Goal: Task Accomplishment & Management: Complete application form

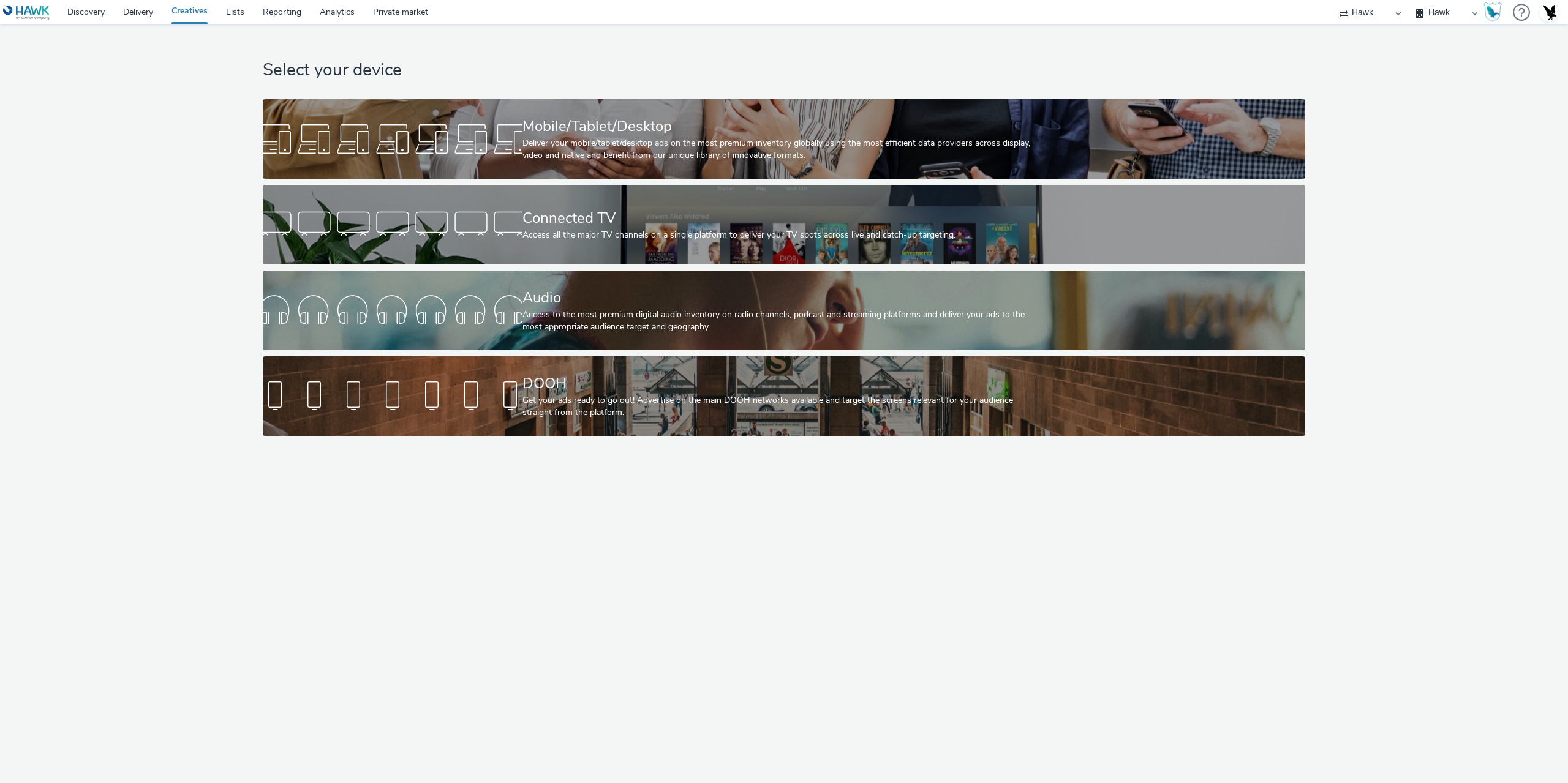
select select "11a7df10-284f-415c-b52a-427acf4c31ae"
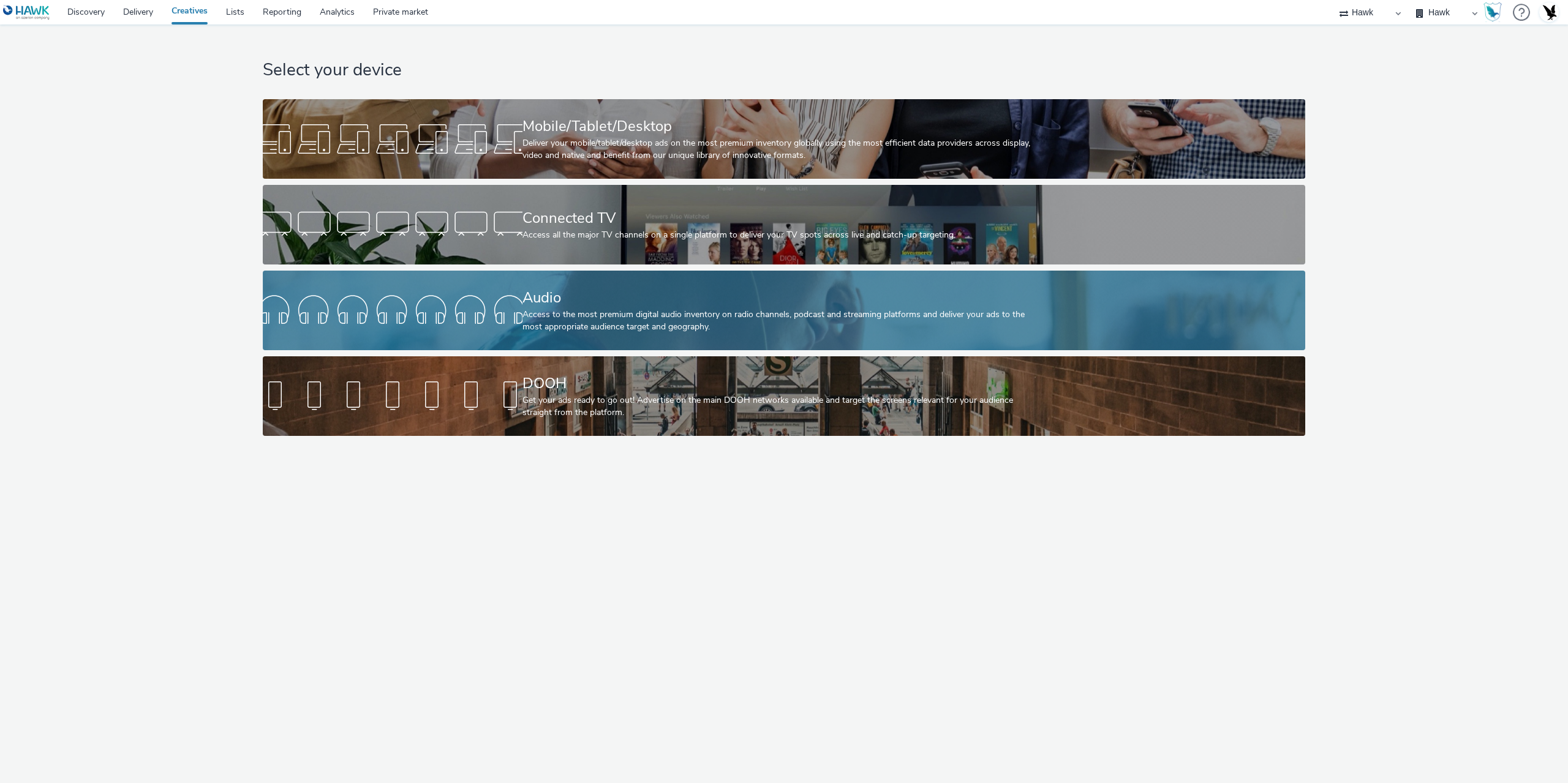
click at [583, 315] on div "Access to the most premium digital audio inventory on radio channels, podcast a…" at bounding box center [781, 321] width 518 height 25
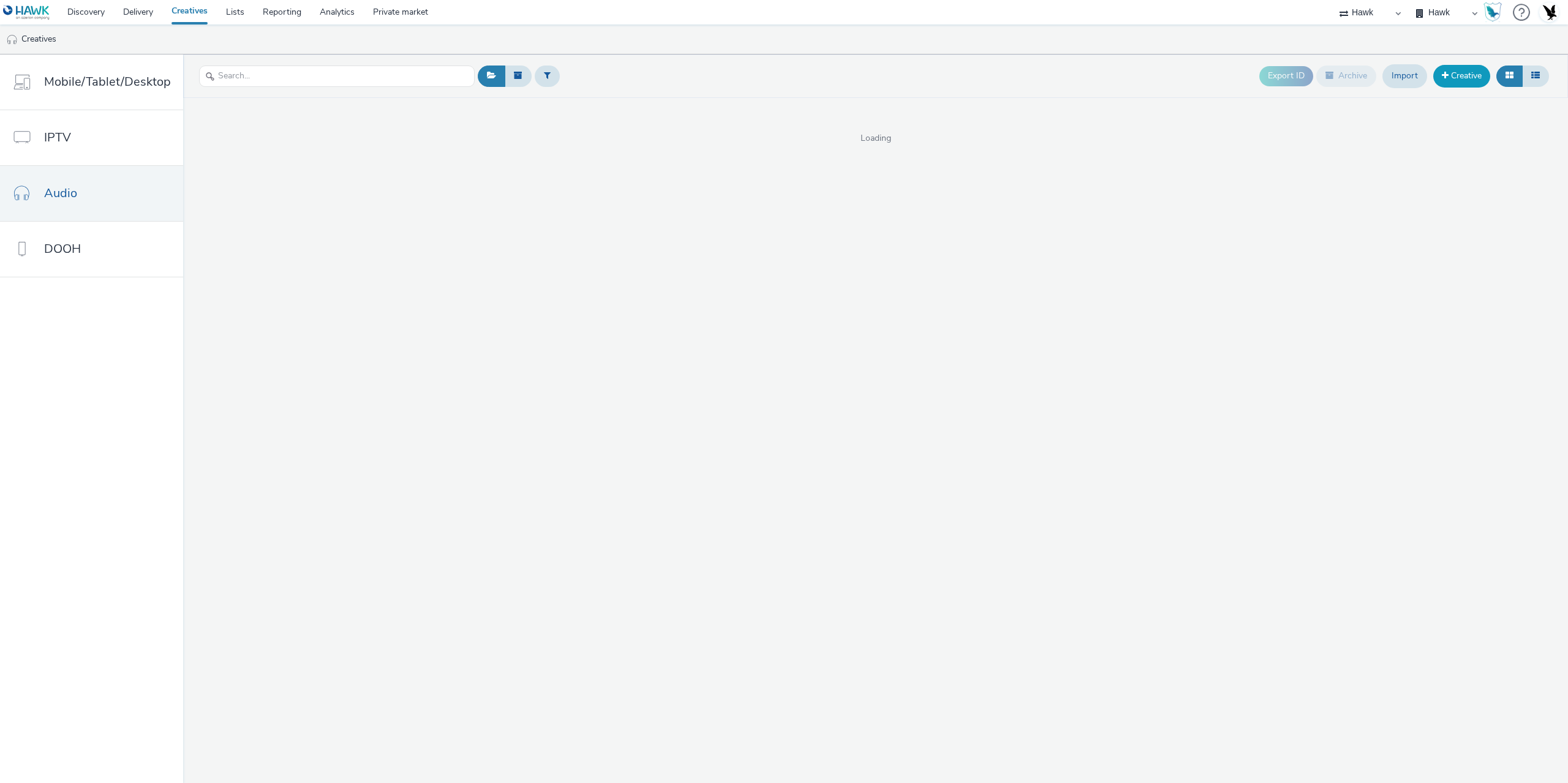
click at [1465, 85] on link "Creative" at bounding box center [1461, 76] width 57 height 22
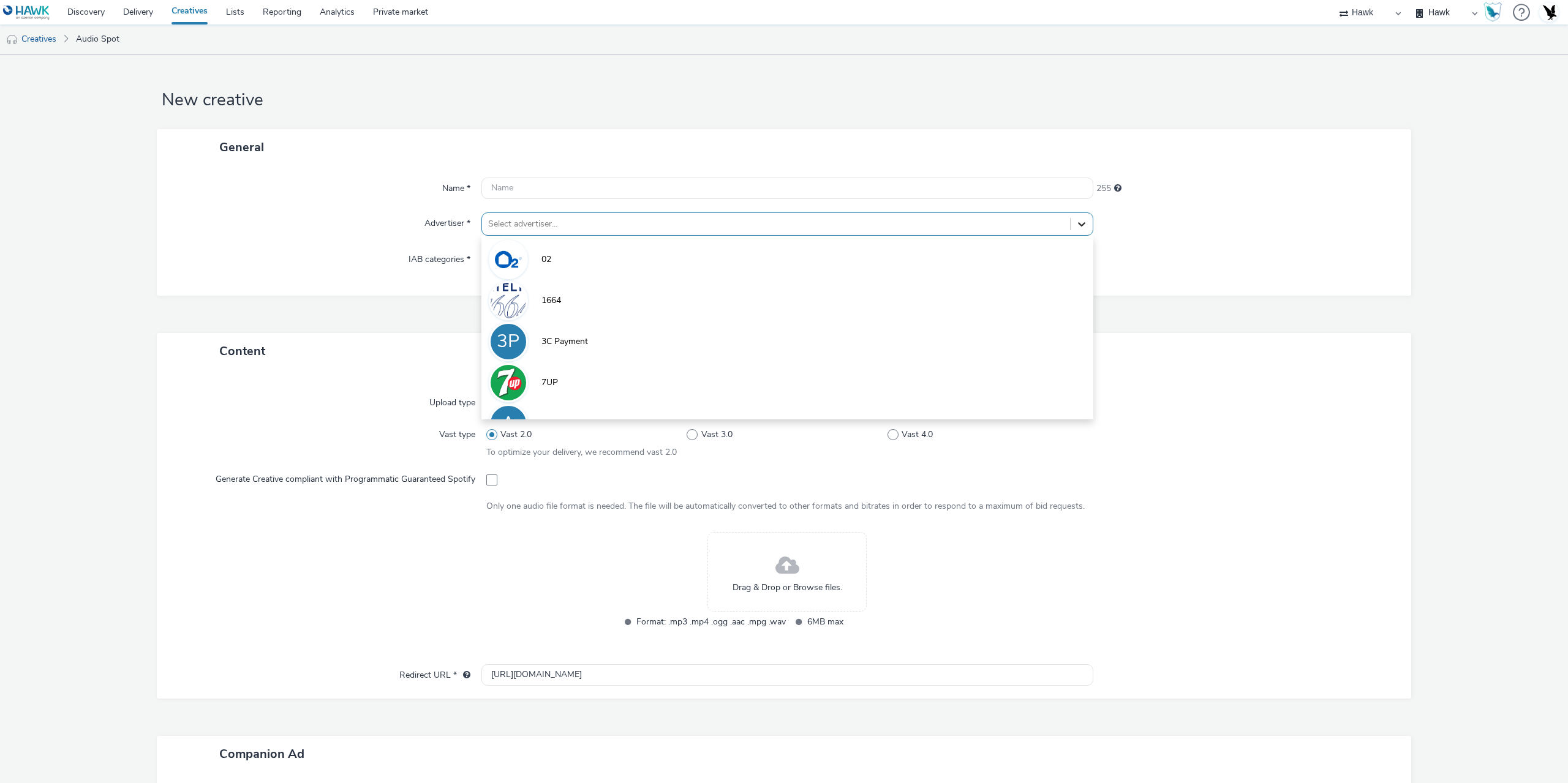
click at [1078, 226] on icon at bounding box center [1081, 224] width 12 height 12
drag, startPoint x: 1172, startPoint y: 251, endPoint x: 1163, endPoint y: 248, distance: 9.5
click at [1170, 252] on div at bounding box center [1246, 259] width 306 height 22
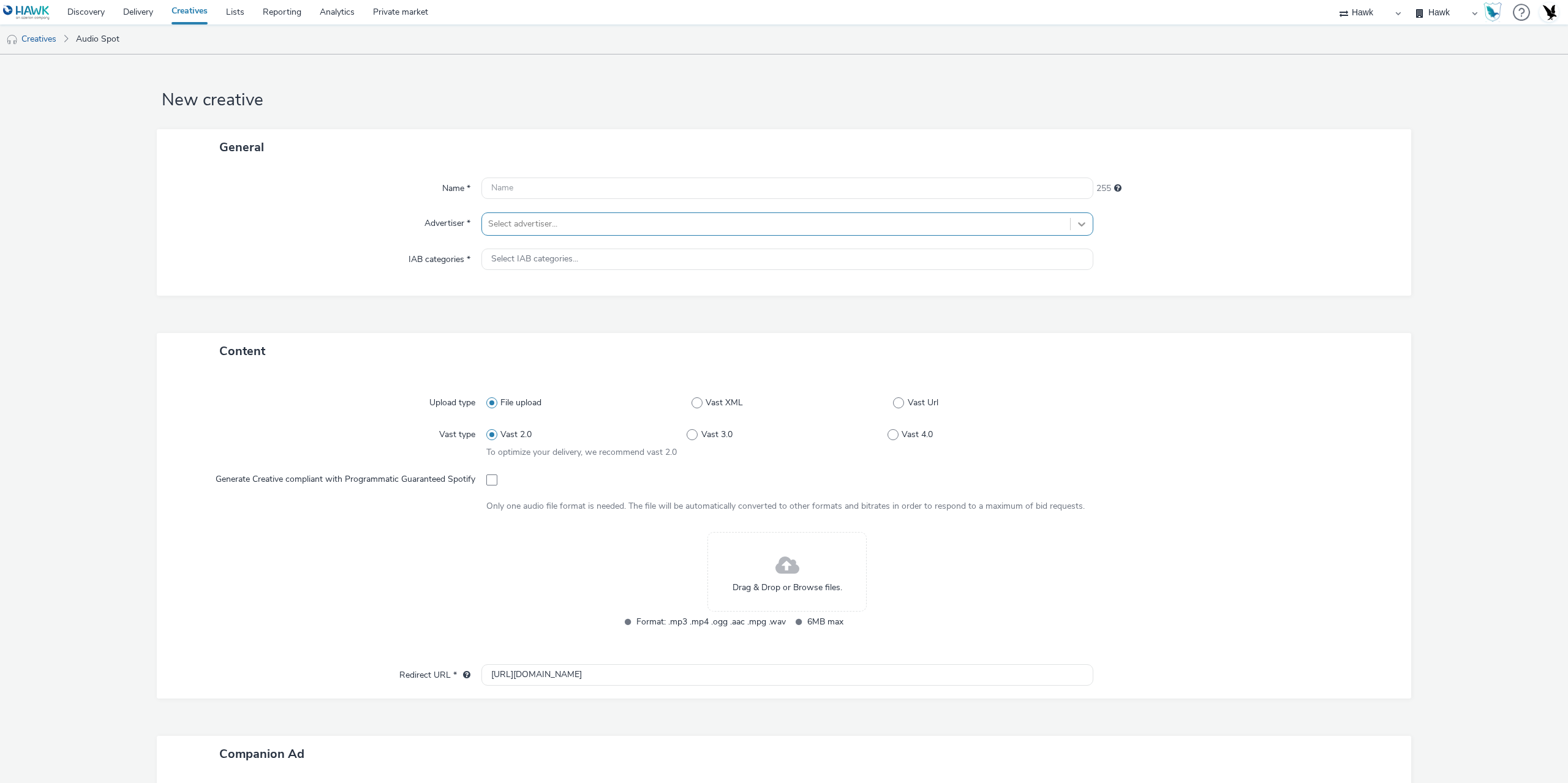
click at [1079, 222] on icon at bounding box center [1081, 224] width 12 height 12
click at [1196, 231] on div at bounding box center [1246, 224] width 306 height 23
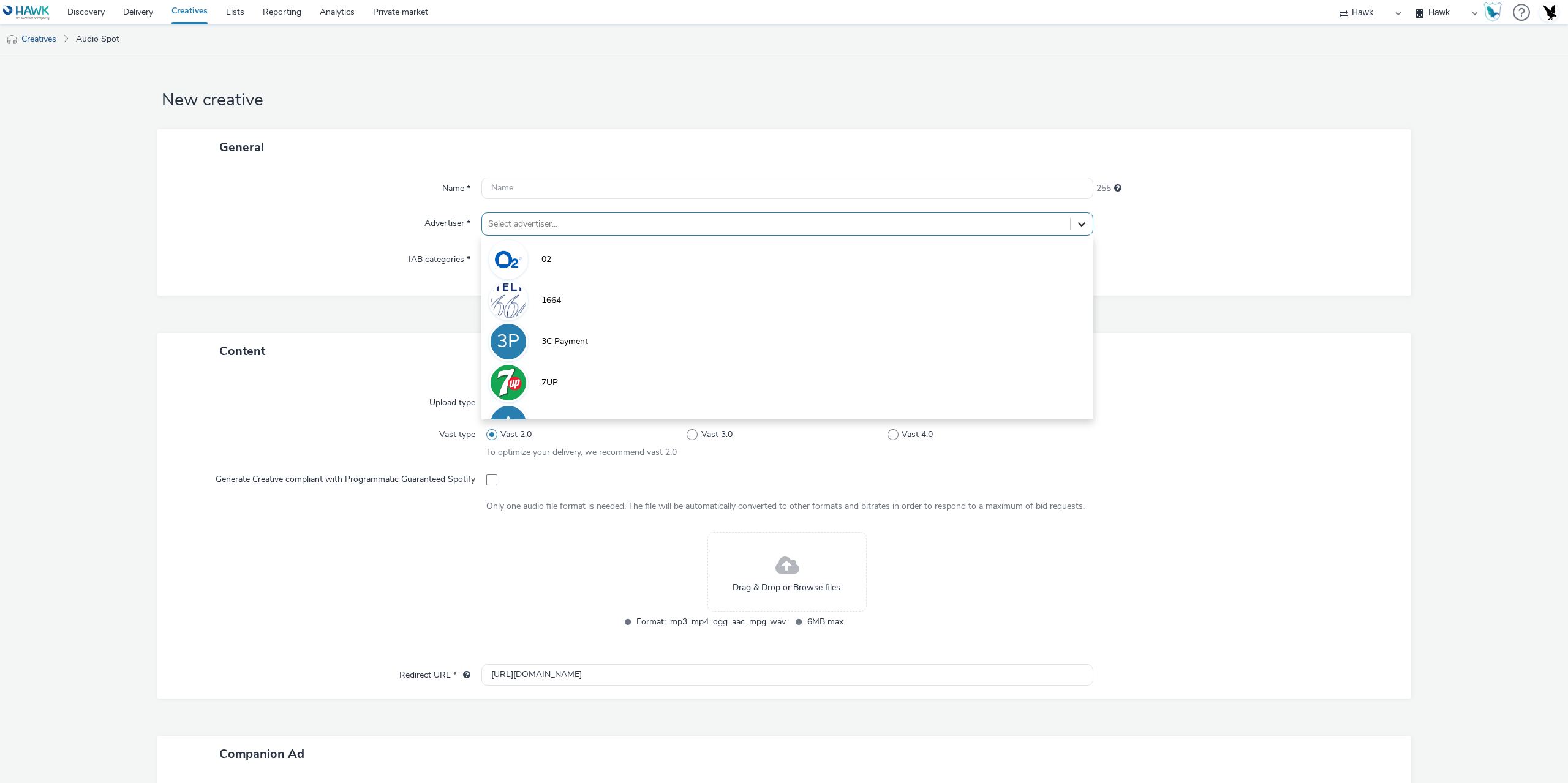
click at [1078, 225] on icon at bounding box center [1081, 224] width 12 height 12
click at [1179, 240] on div "Name * 255 Advertiser * option 02 focused, 1 of 9. 9 results available. Use Up …" at bounding box center [783, 230] width 1254 height 130
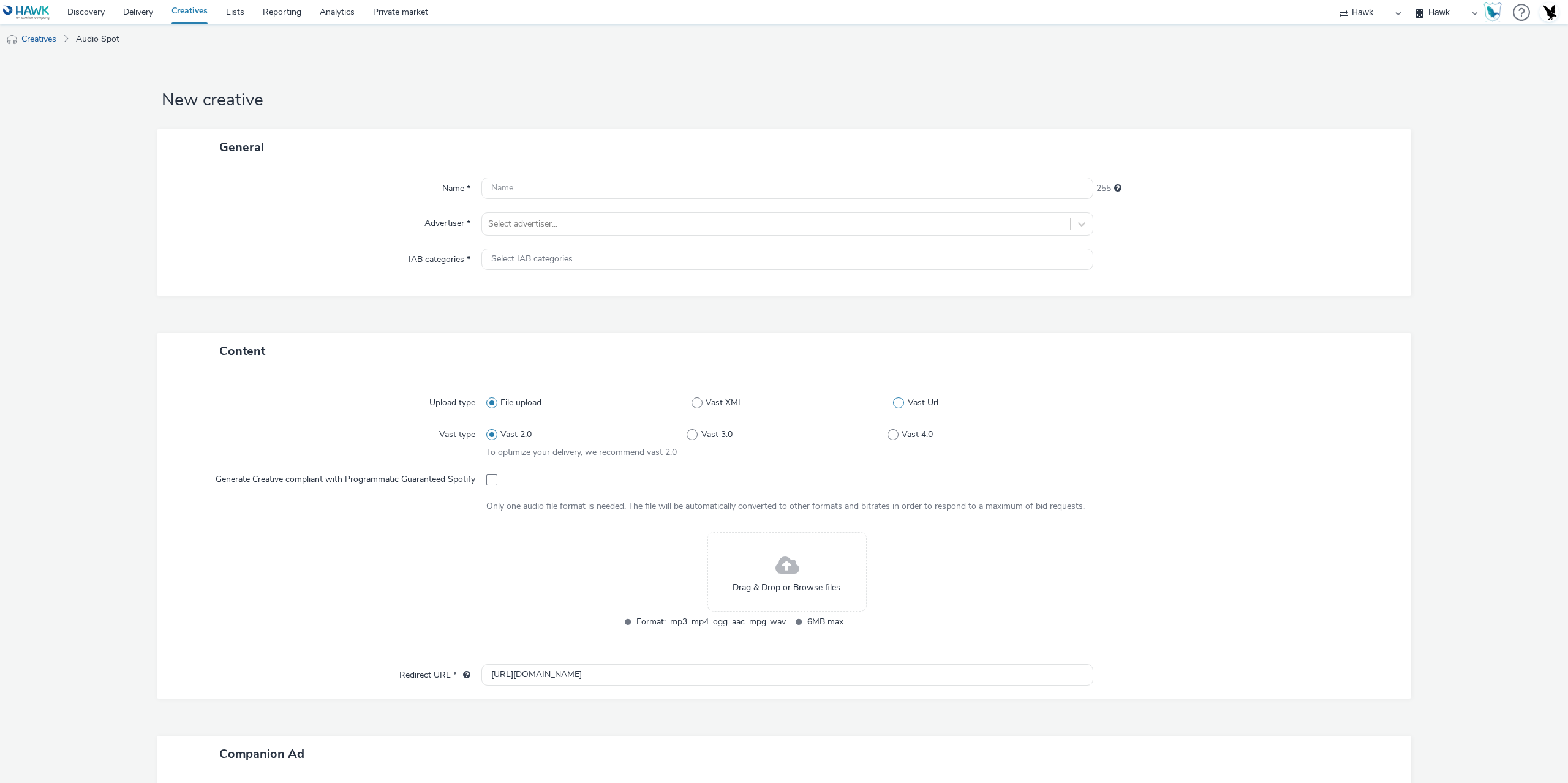
click at [894, 398] on span at bounding box center [898, 403] width 11 height 11
click at [894, 398] on input "Vast Url" at bounding box center [897, 402] width 8 height 8
radio input "false"
radio input "true"
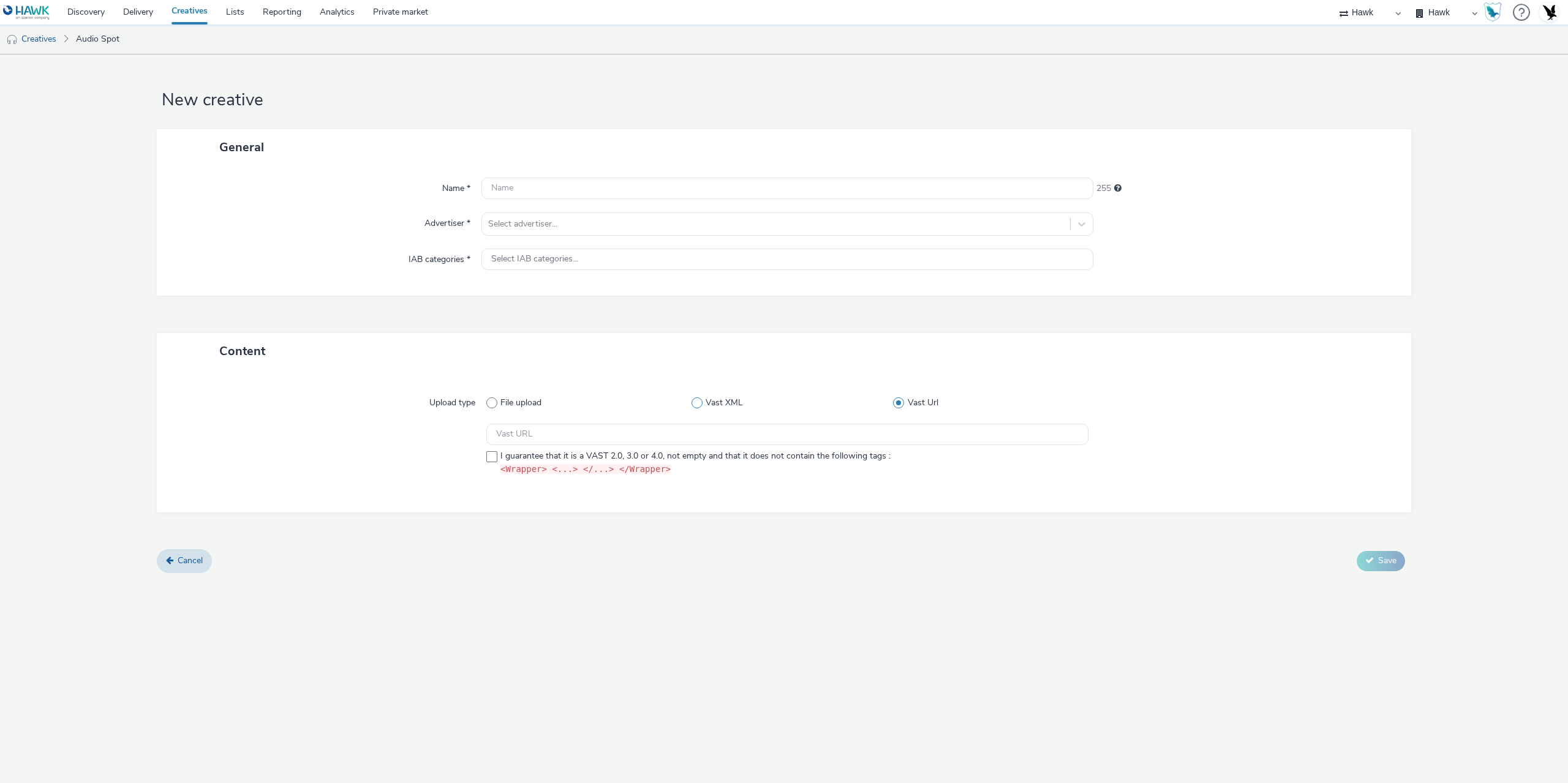
click at [712, 403] on span "Vast XML" at bounding box center [724, 403] width 38 height 12
click at [700, 403] on input "Vast XML" at bounding box center [695, 402] width 8 height 8
radio input "true"
radio input "false"
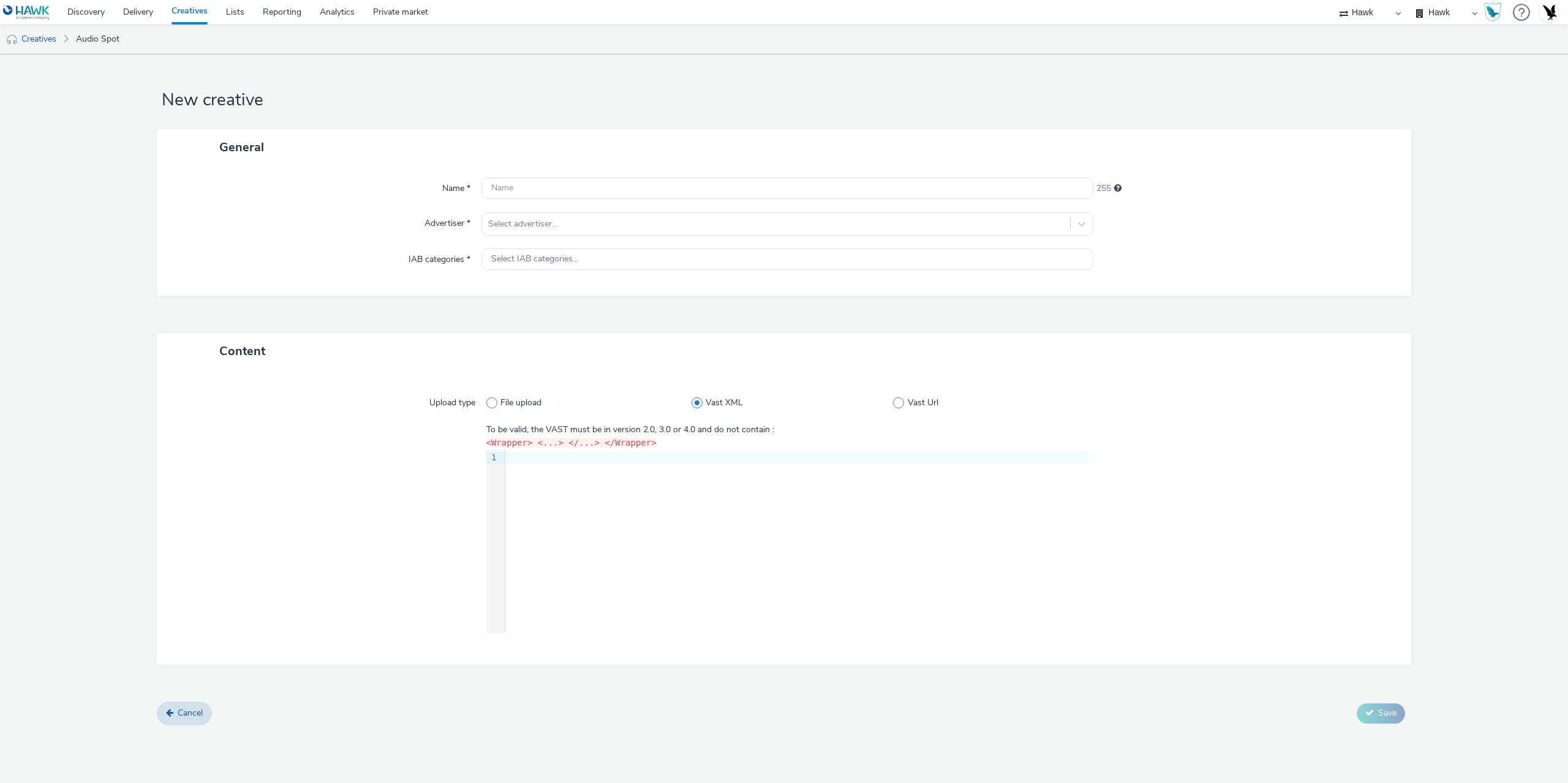
click at [523, 395] on div "File upload Vast XML Vast Url" at bounding box center [787, 402] width 602 height 22
click at [906, 401] on label "Vast Url" at bounding box center [991, 403] width 195 height 12
click at [901, 401] on input "Vast Url" at bounding box center [897, 402] width 8 height 8
radio input "false"
radio input "true"
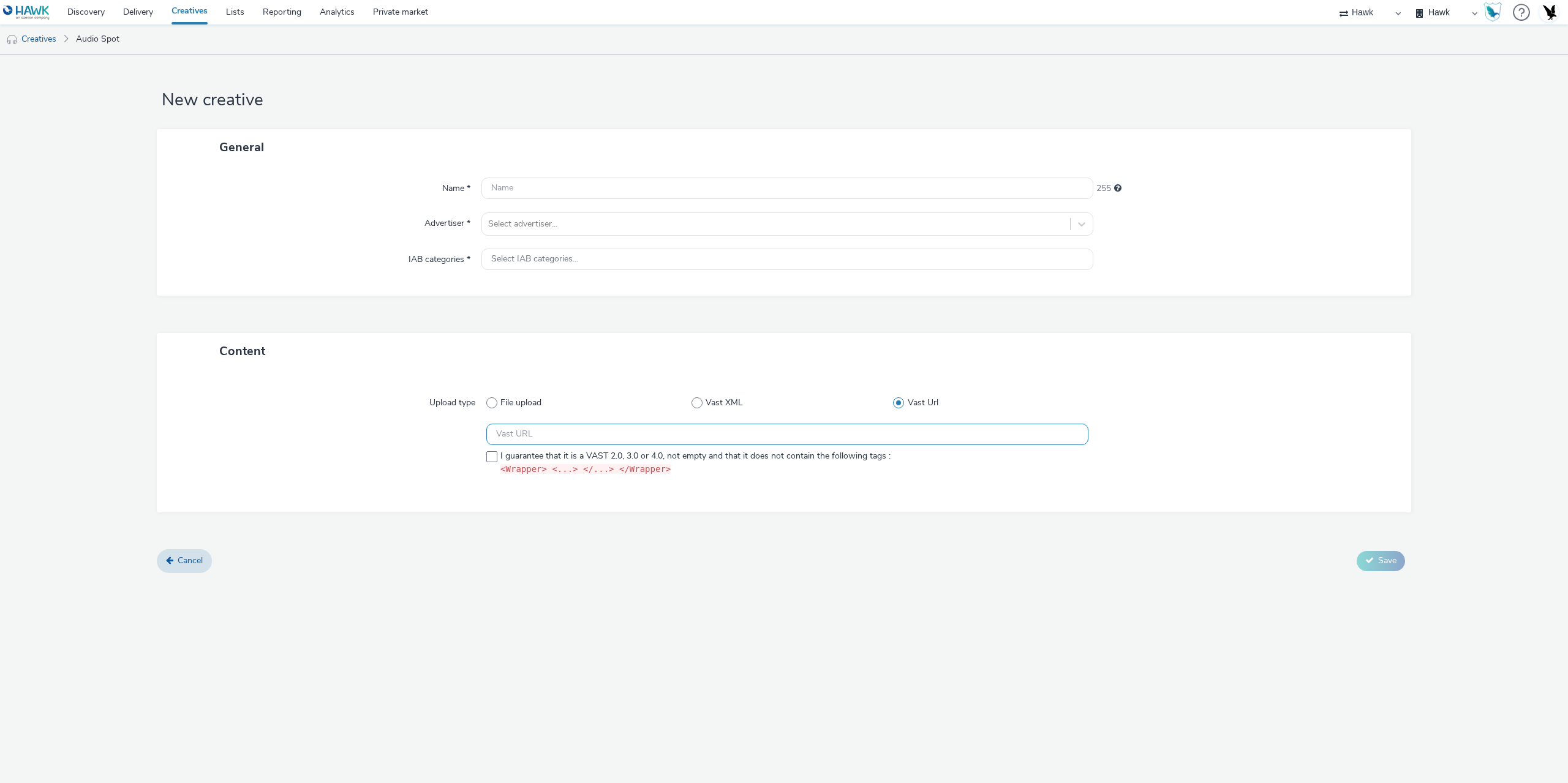
click at [663, 431] on input "text" at bounding box center [787, 434] width 602 height 21
paste input "https://ad.doubleclick.net/ddm/pfadx/N2253817.5049924AZERION.COM/B33029208.4119…"
drag, startPoint x: 673, startPoint y: 441, endPoint x: 323, endPoint y: 432, distance: 350.1
click at [323, 432] on div "https://ad.doubleclick.net/ddm/pfadx/N2253817.5049924AZERION.COM/B33029208.4119…" at bounding box center [784, 452] width 1210 height 57
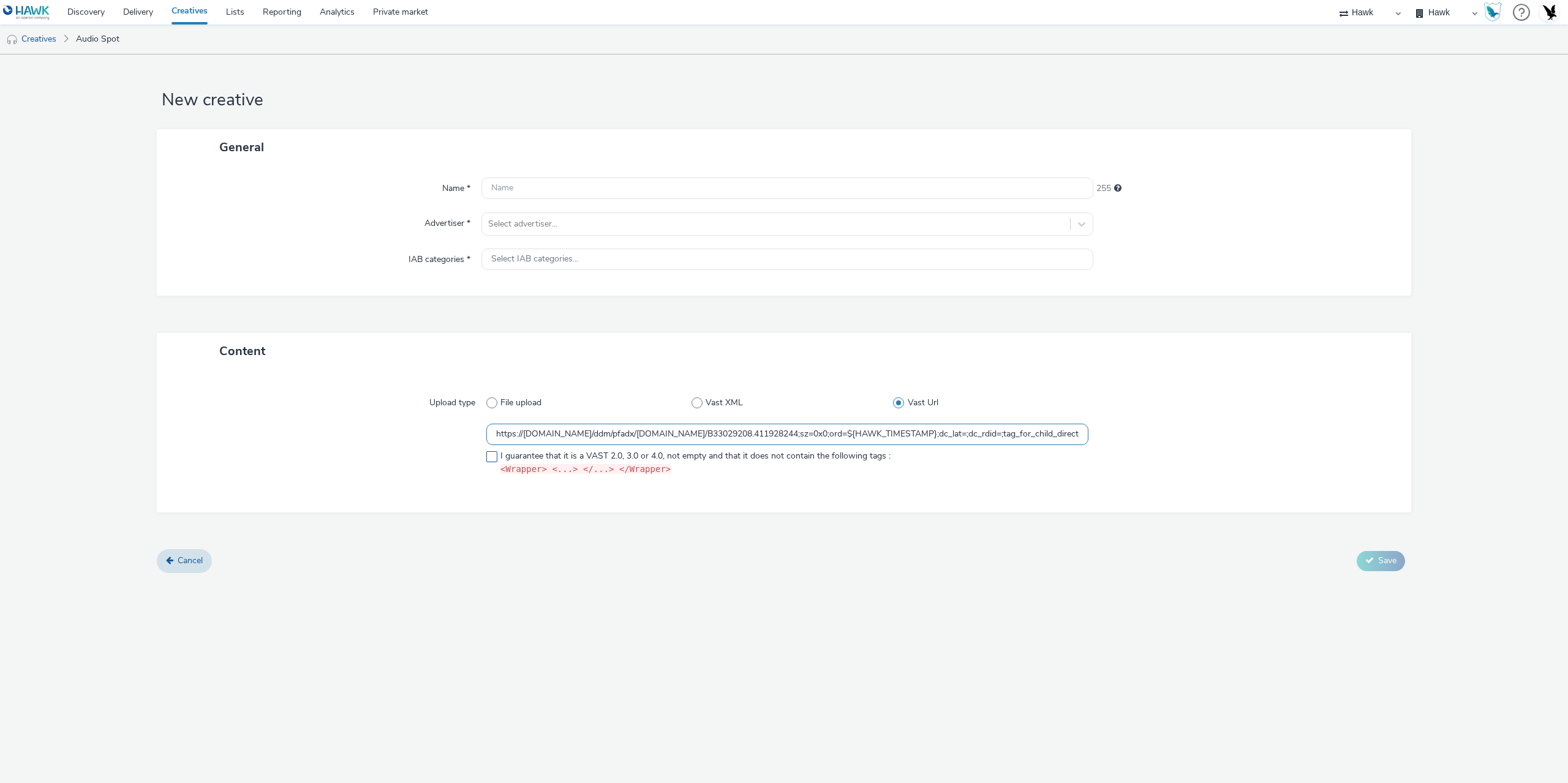
type input "https://ad.doubleclick.net/ddm/pfadx/N2253817.5049924AZERION.COM/B33029208.4119…"
click at [491, 458] on span at bounding box center [491, 457] width 11 height 11
checkbox input "true"
click at [536, 194] on input "text" at bounding box center [787, 188] width 612 height 21
type input "TEST"
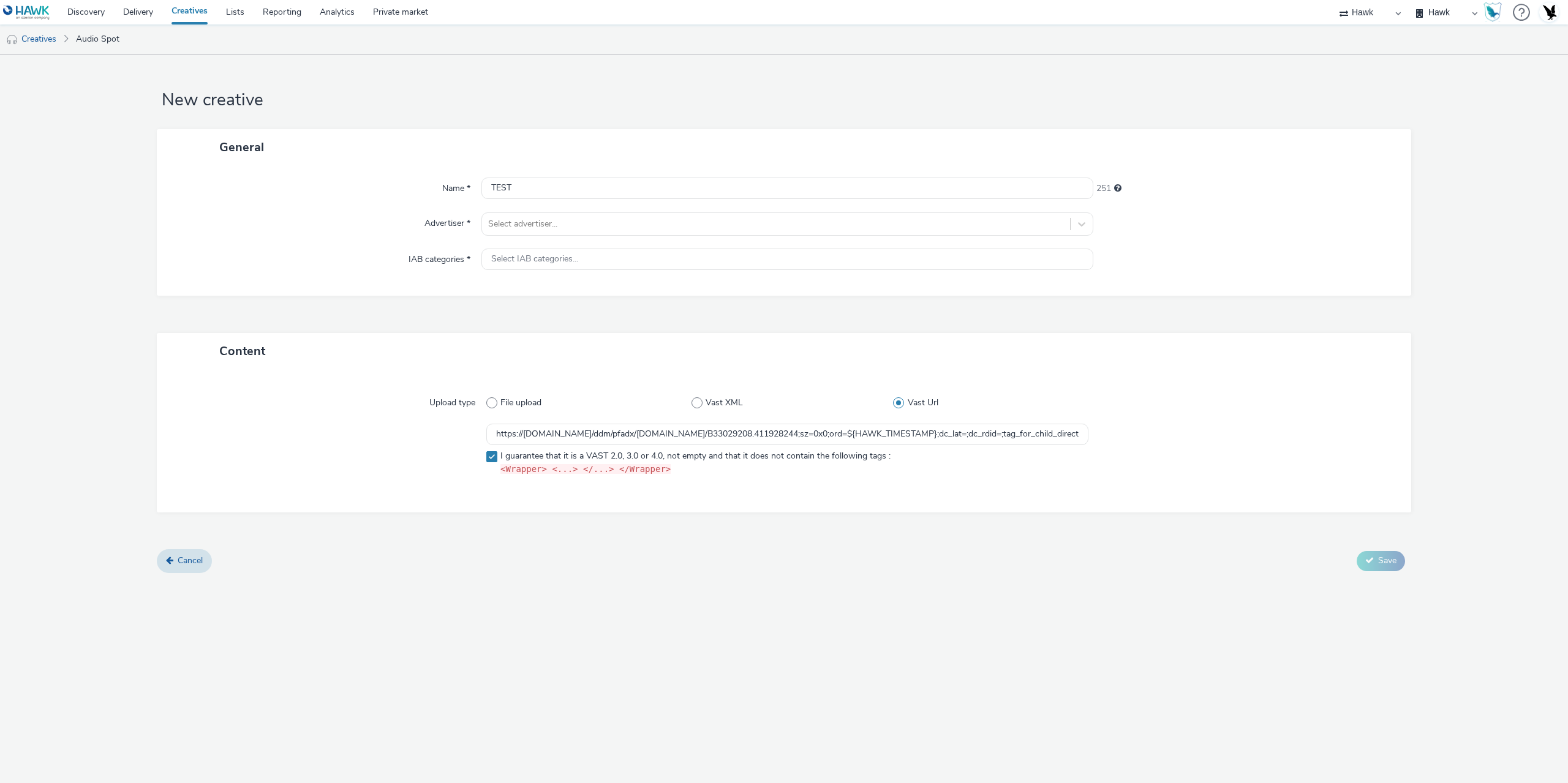
click at [602, 237] on div "Name * TEST 251 Advertiser * Select advertiser... IAB categories * Select IAB c…" at bounding box center [783, 230] width 1254 height 130
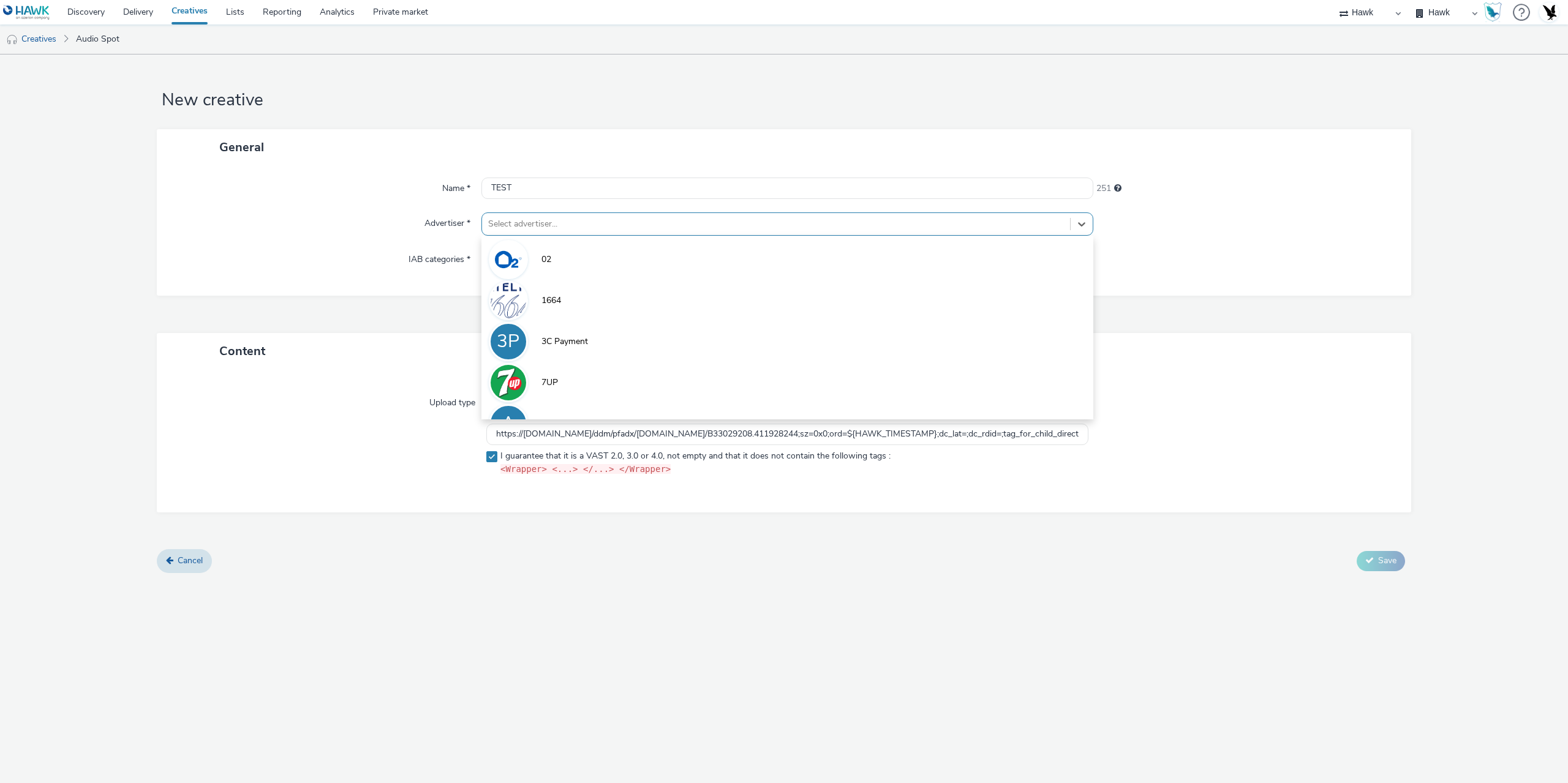
click at [583, 221] on div at bounding box center [776, 223] width 576 height 15
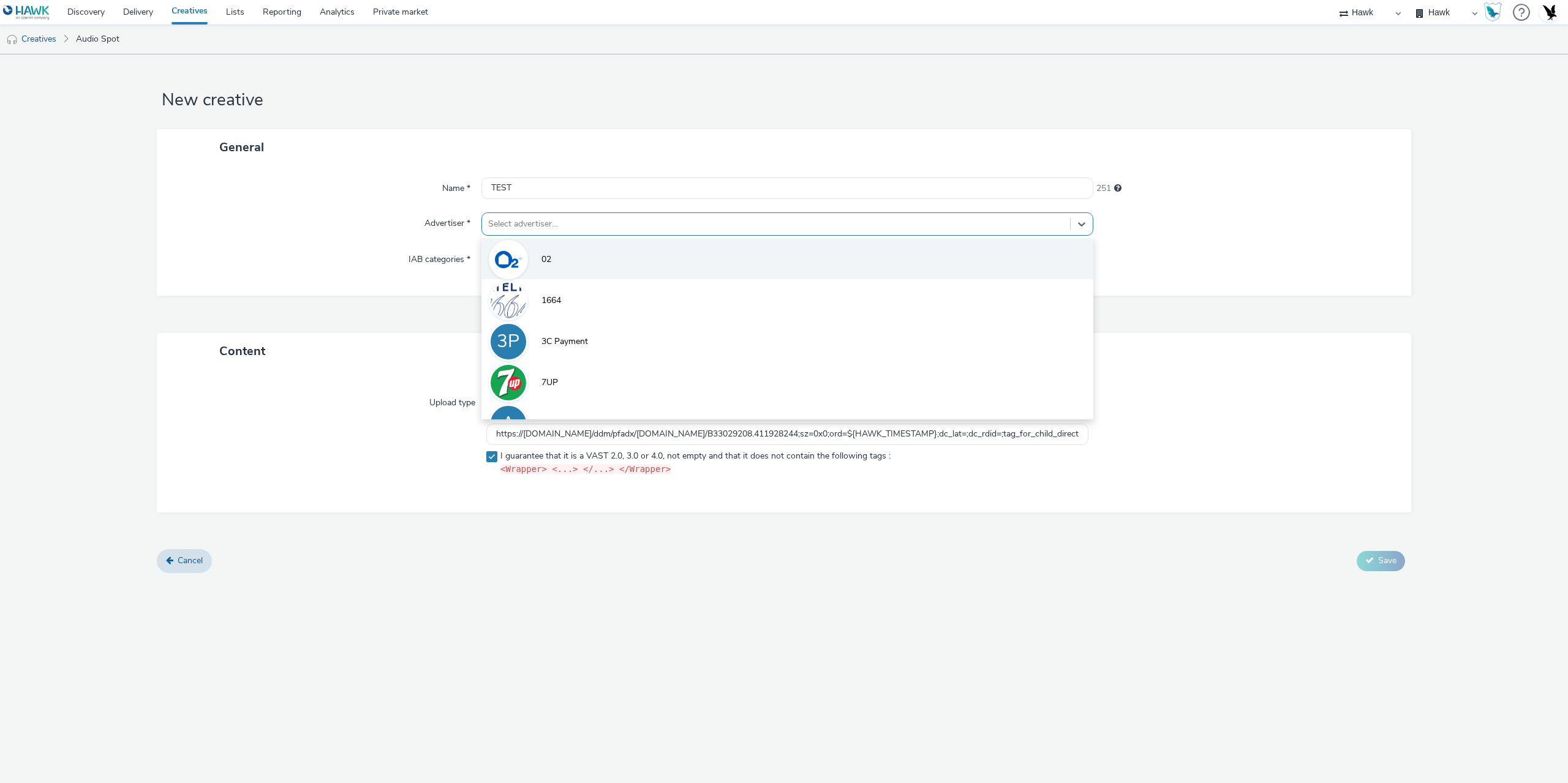
click at [607, 246] on li "02" at bounding box center [787, 258] width 612 height 41
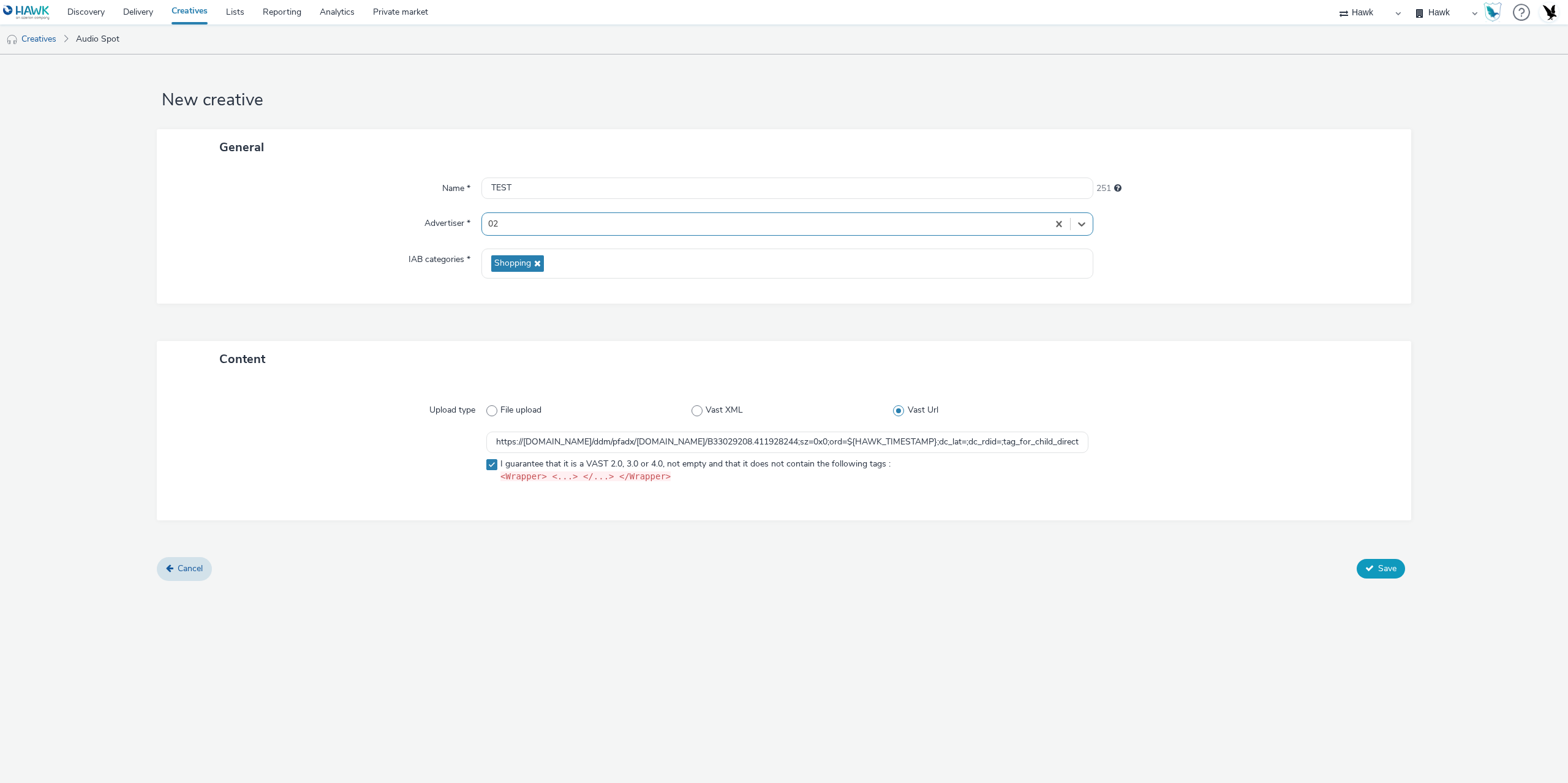
click at [1367, 567] on icon at bounding box center [1369, 568] width 8 height 8
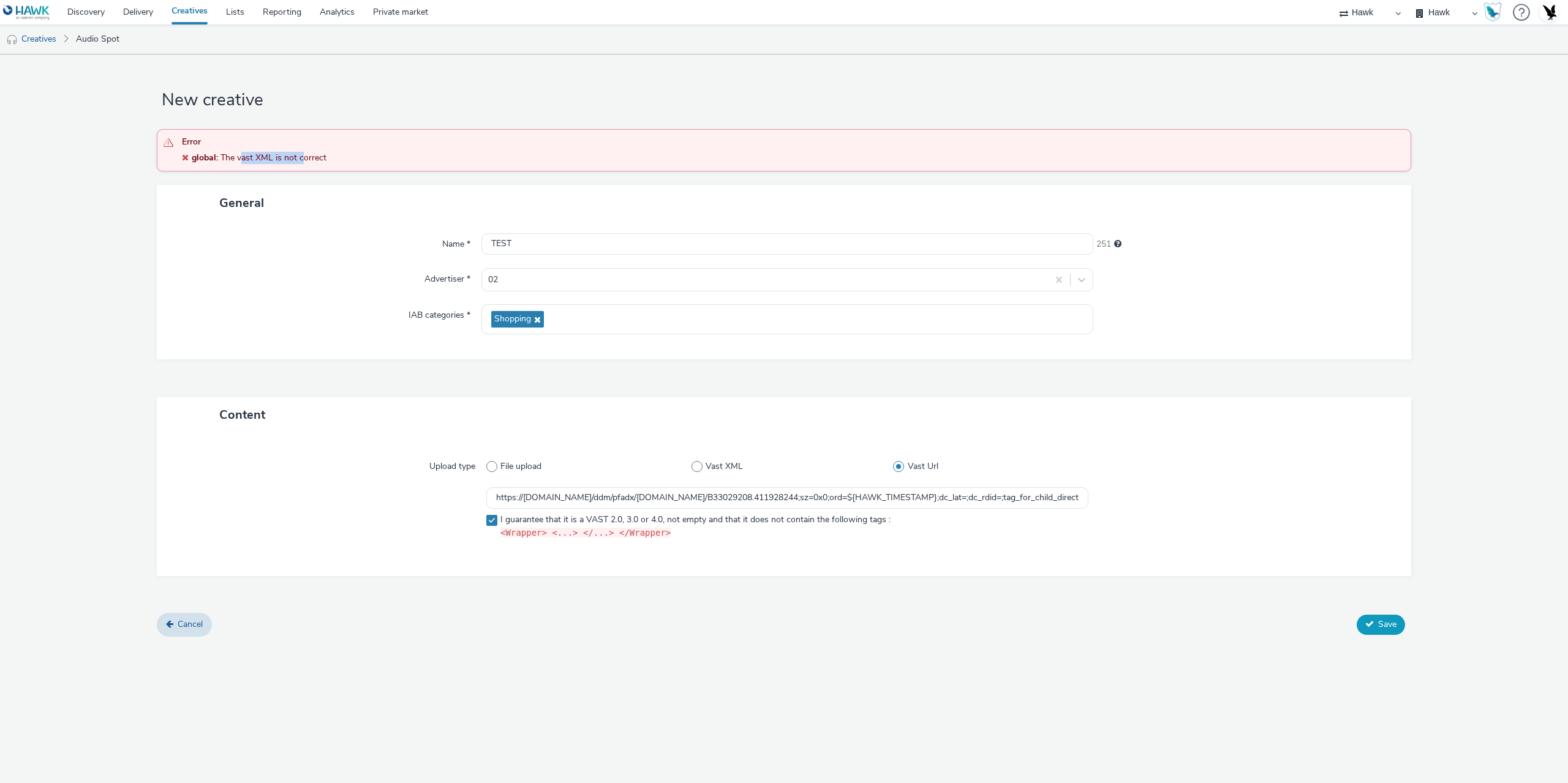
drag, startPoint x: 243, startPoint y: 159, endPoint x: 322, endPoint y: 168, distance: 79.5
click at [316, 168] on div "Error global : The vast XML is not correct" at bounding box center [783, 150] width 1254 height 42
click at [334, 583] on div "Content Upload type File upload Vast XML Vast Url https://ad.doubleclick.net/dd…" at bounding box center [783, 505] width 1254 height 216
drag, startPoint x: 940, startPoint y: 495, endPoint x: 1208, endPoint y: 502, distance: 268.1
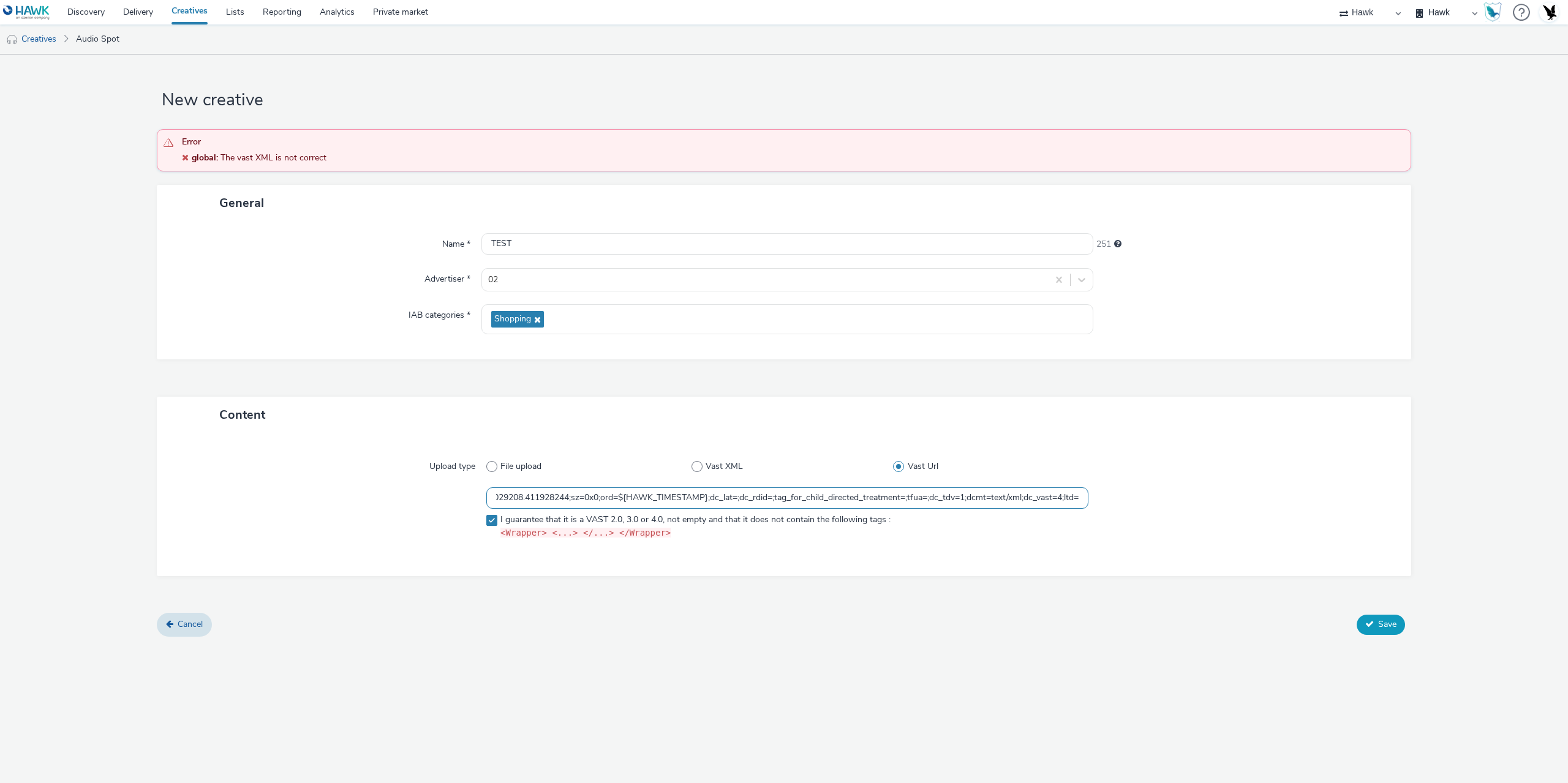
click at [1208, 502] on div "https://ad.doubleclick.net/ddm/pfadx/N2253817.5049924AZERION.COM/B33029208.4119…" at bounding box center [784, 516] width 1210 height 57
click at [1036, 548] on div "Upload type File upload Vast XML Vast Url https://ad.doubleclick.net/ddm/pfadx/…" at bounding box center [783, 505] width 1229 height 118
drag, startPoint x: 977, startPoint y: 498, endPoint x: 1186, endPoint y: 494, distance: 209.0
click at [1186, 494] on div "https://ad.doubleclick.net/ddm/pfadx/N2253817.5049924AZERION.COM/B33029208.4119…" at bounding box center [784, 516] width 1210 height 57
click at [1060, 497] on input "https://ad.doubleclick.net/ddm/pfadx/N2253817.5049924AZERION.COM/B33029208.4119…" at bounding box center [787, 498] width 602 height 21
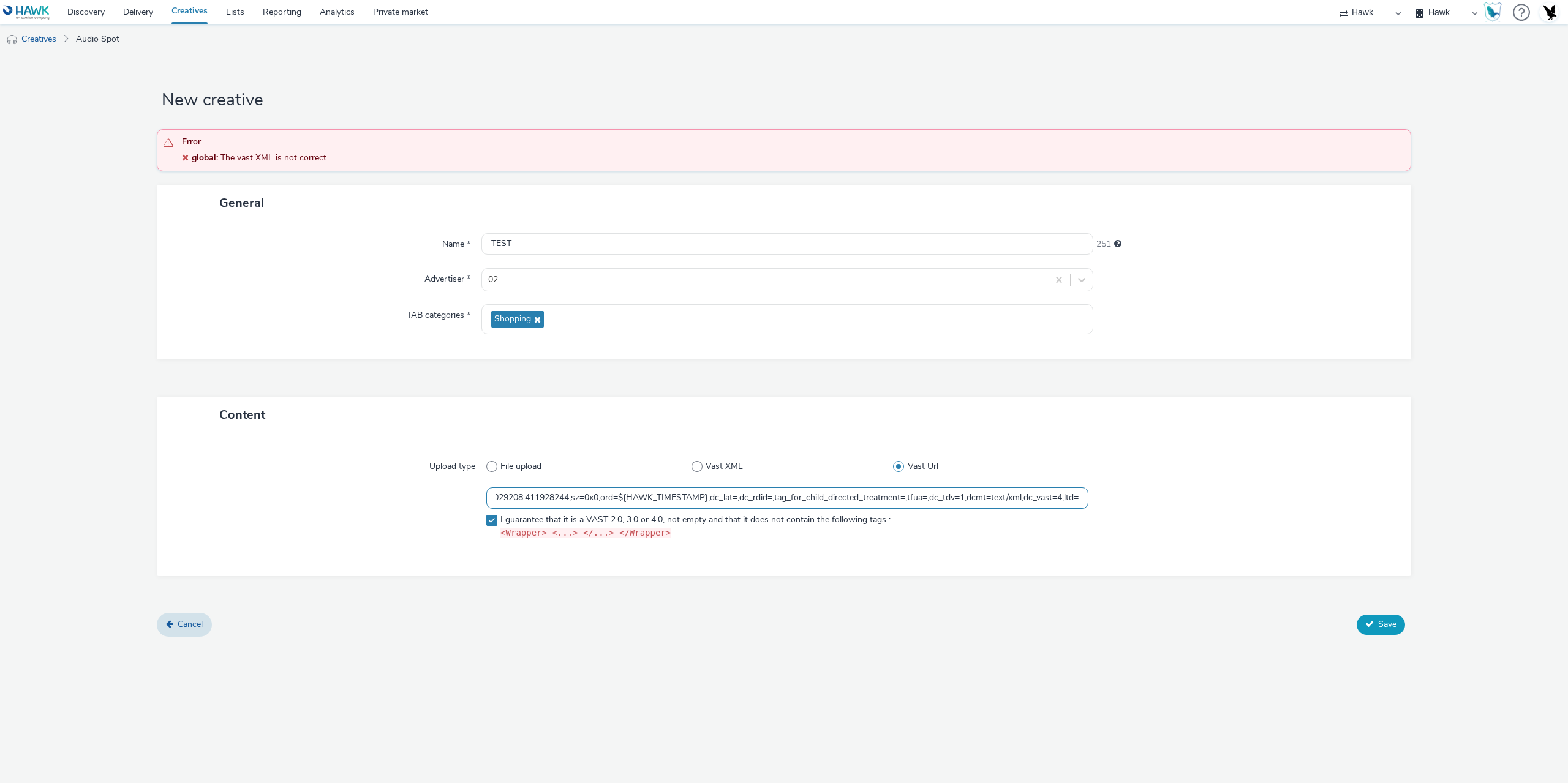
scroll to position [0, 0]
click at [1034, 507] on input "https://ad.doubleclick.net/ddm/pfadx/N2253817.5049924AZERION.COM/B33029208.4119…" at bounding box center [787, 498] width 602 height 21
drag, startPoint x: 1067, startPoint y: 507, endPoint x: 1183, endPoint y: 504, distance: 116.0
click at [1183, 504] on div "https://ad.doubleclick.net/ddm/pfadx/N2253817.5049924AZERION.COM/B33029208.4119…" at bounding box center [784, 516] width 1210 height 57
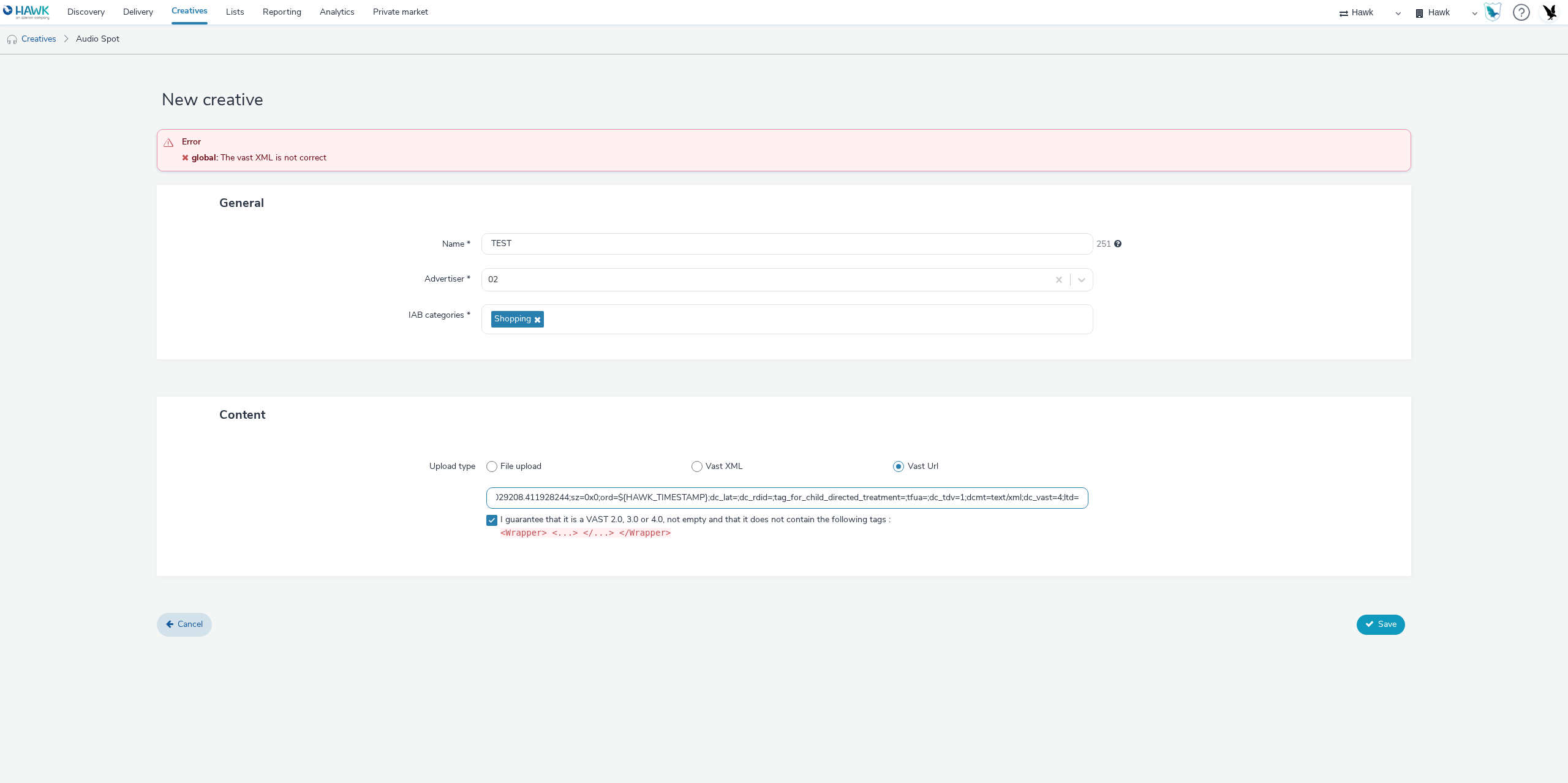
click at [1056, 497] on input "https://ad.doubleclick.net/ddm/pfadx/N2253817.5049924AZERION.COM/B33029208.4119…" at bounding box center [787, 498] width 602 height 21
drag, startPoint x: 1005, startPoint y: 500, endPoint x: 1123, endPoint y: 501, distance: 118.0
click at [1123, 501] on div "https://ad.doubleclick.net/ddm/pfadx/N2253817.5049924AZERION.COM/B33029208.4119…" at bounding box center [784, 516] width 1210 height 57
type input "https://ad.doubleclick.net/ddm/pfadx/N2253817.5049924AZERION.COM/B33029208.4119…"
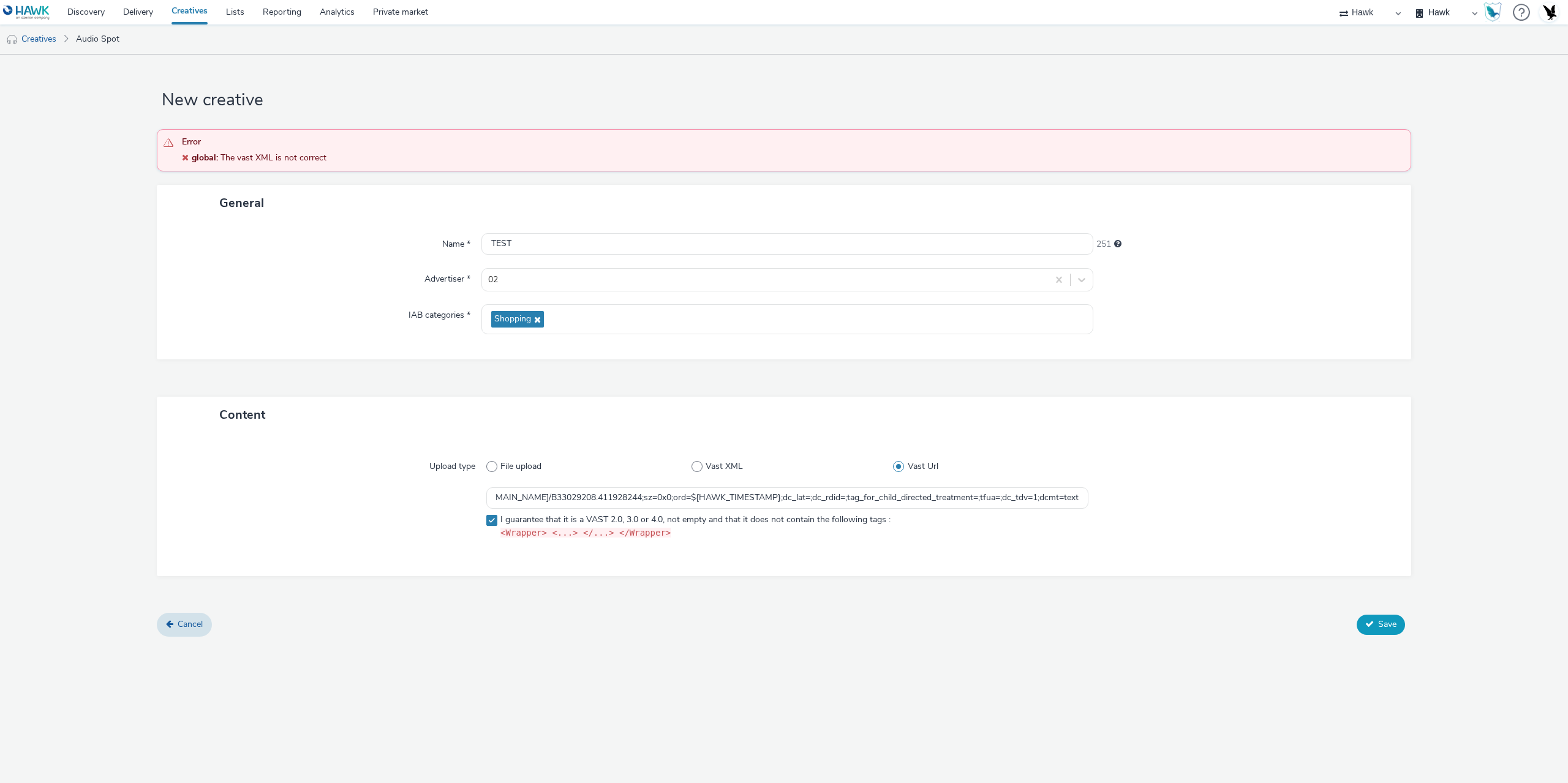
click at [1376, 622] on button "Save" at bounding box center [1380, 625] width 48 height 20
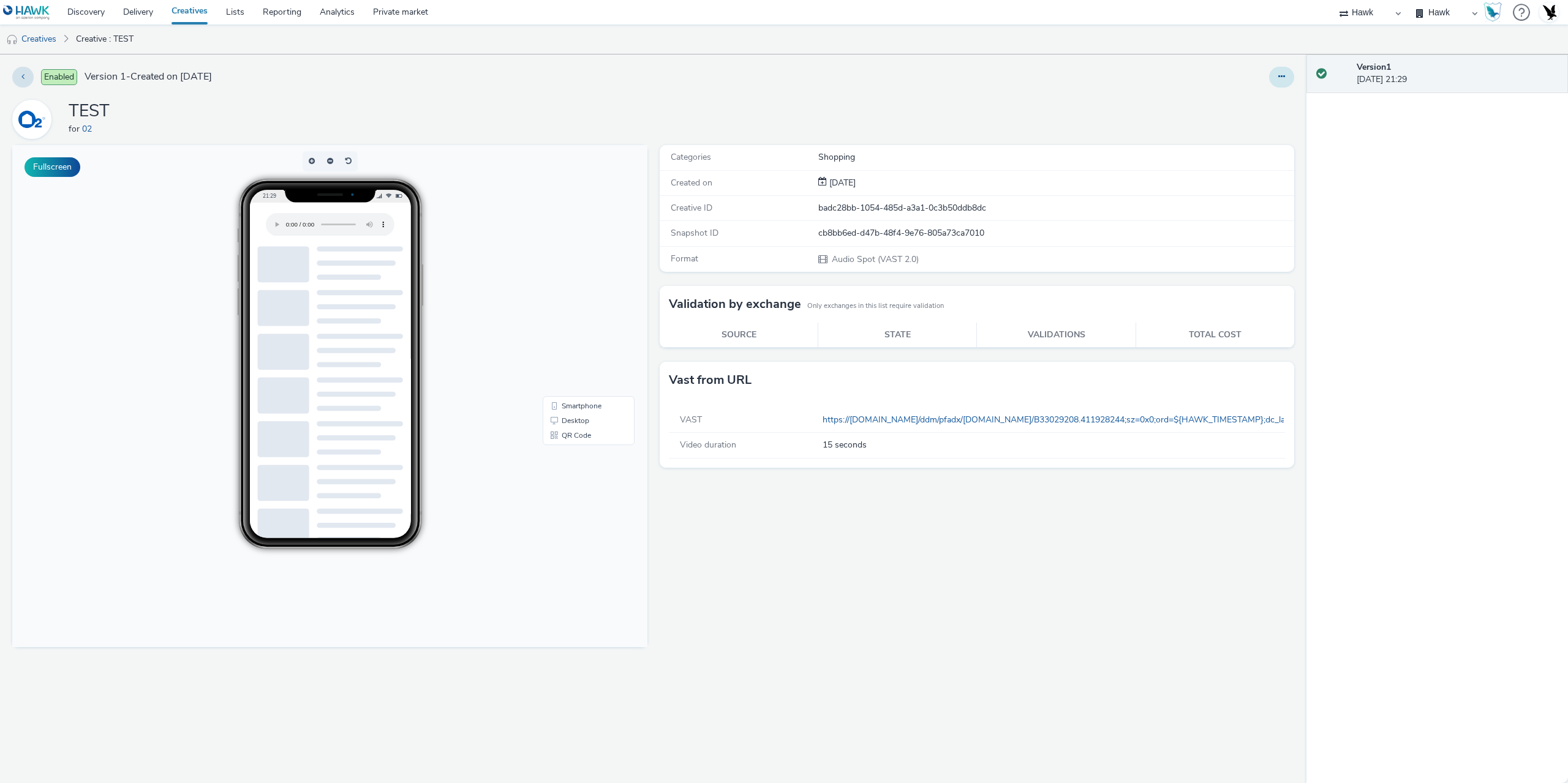
click at [1290, 85] on button at bounding box center [1281, 77] width 25 height 21
click at [1255, 104] on link "Edit" at bounding box center [1248, 101] width 92 height 25
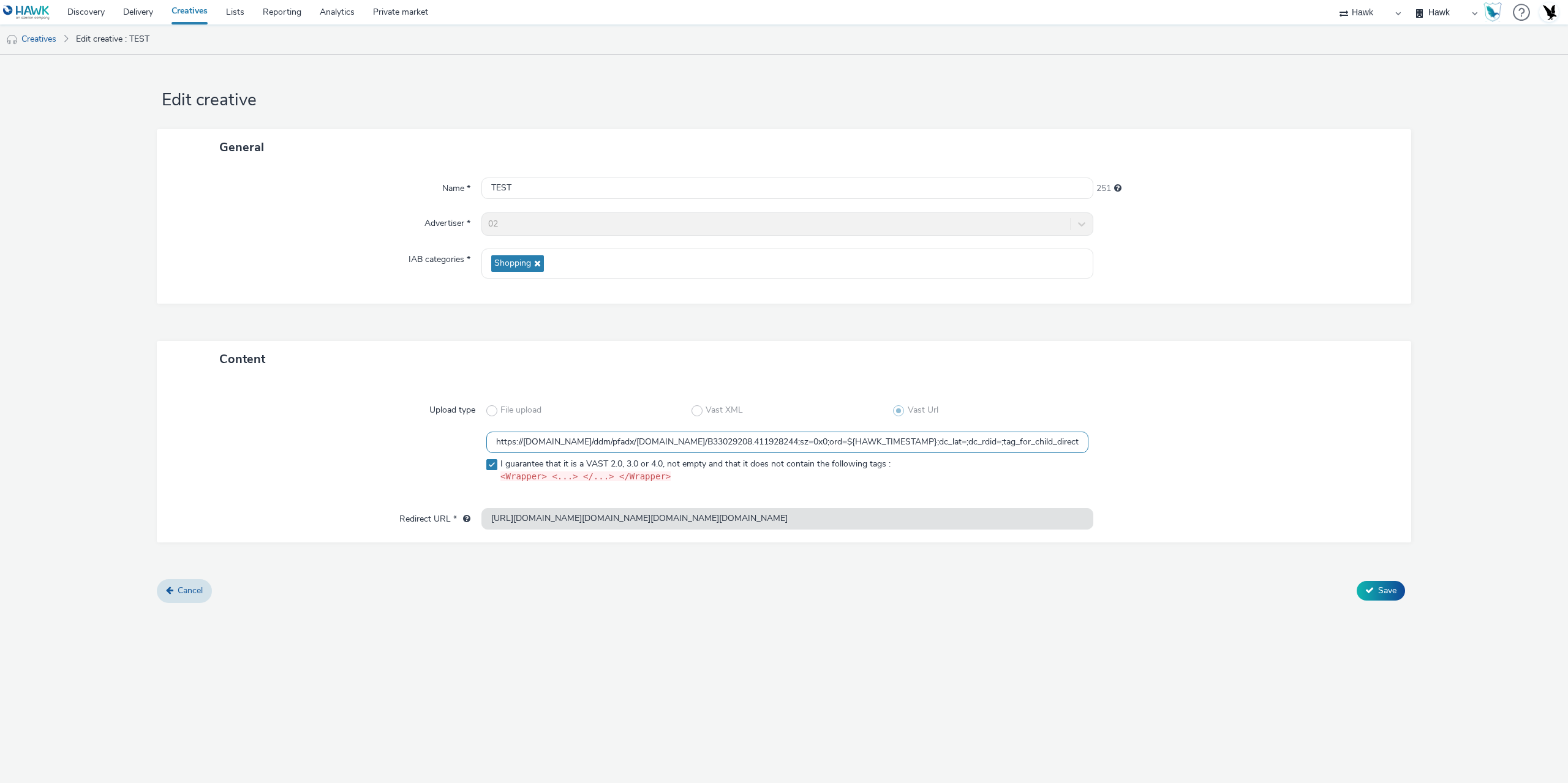
click at [570, 441] on input "https://ad.doubleclick.net/ddm/pfadx/N2253817.5049924AZERION.COM/B33029208.4119…" at bounding box center [787, 442] width 602 height 21
click at [1004, 439] on input "https://ad.doubleclick.net/ddm/pfadx/N2253817.5049924AZERION.COM/B33029208.4119…" at bounding box center [787, 442] width 602 height 21
drag, startPoint x: 1045, startPoint y: 441, endPoint x: 1192, endPoint y: 443, distance: 147.0
click at [1192, 443] on div "https://ad.doubleclick.net/ddm/pfadx/N2253817.5049924AZERION.COM/B33029208.4119…" at bounding box center [784, 460] width 1210 height 57
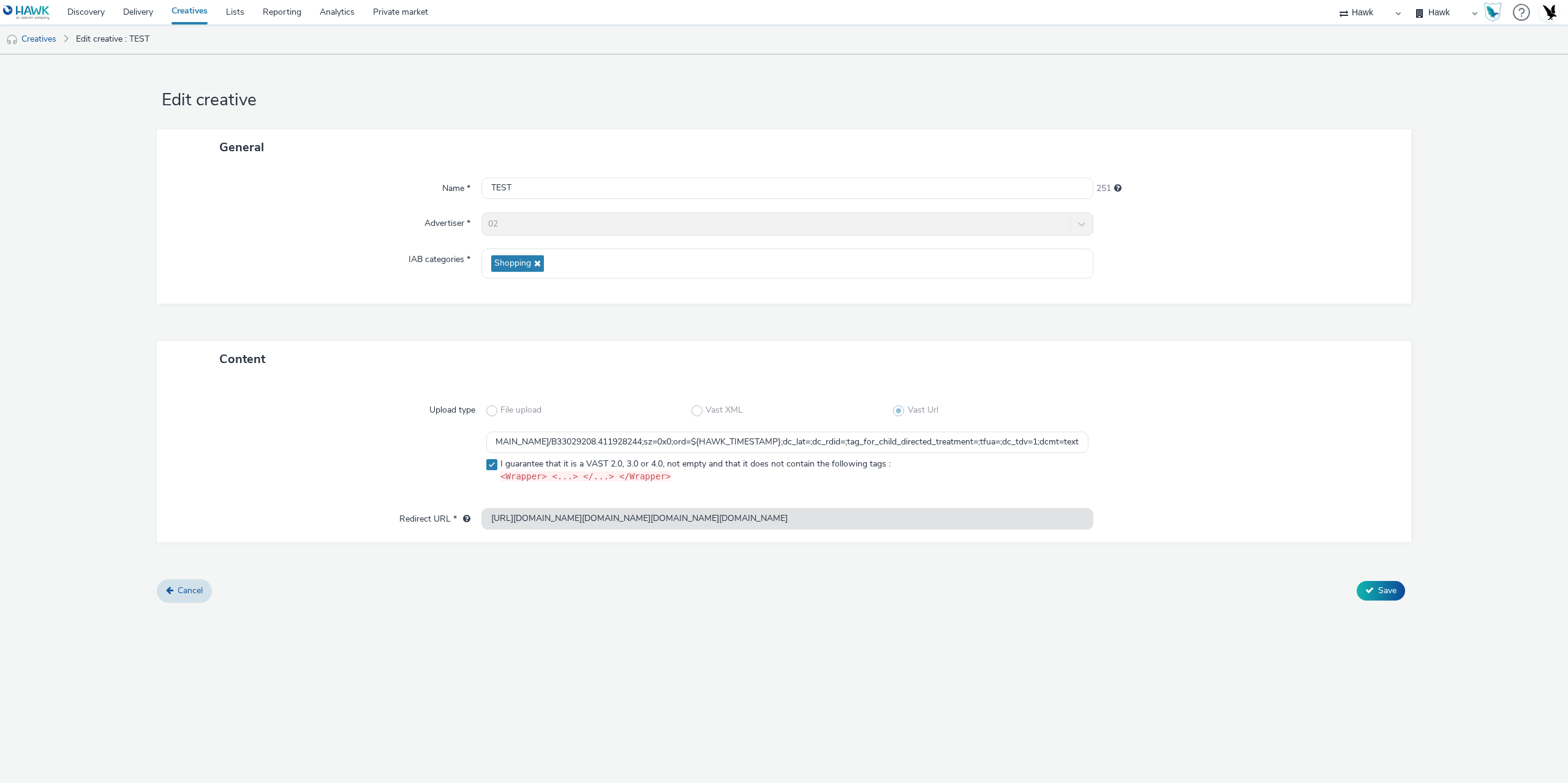
scroll to position [0, 0]
drag, startPoint x: 709, startPoint y: 95, endPoint x: 714, endPoint y: 100, distance: 7.1
click at [709, 95] on h1 "Edit creative" at bounding box center [783, 101] width 1254 height 23
click at [601, 442] on input "https://ad.doubleclick.net/ddm/pfadx/N2253817.5049924AZERION.COM/B33029208.4119…" at bounding box center [787, 442] width 602 height 21
click at [600, 442] on input "https://ad.doubleclick.net/ddm/pfadx/N2253817.5049924AZERION.COM/B33029208.4119…" at bounding box center [787, 442] width 602 height 21
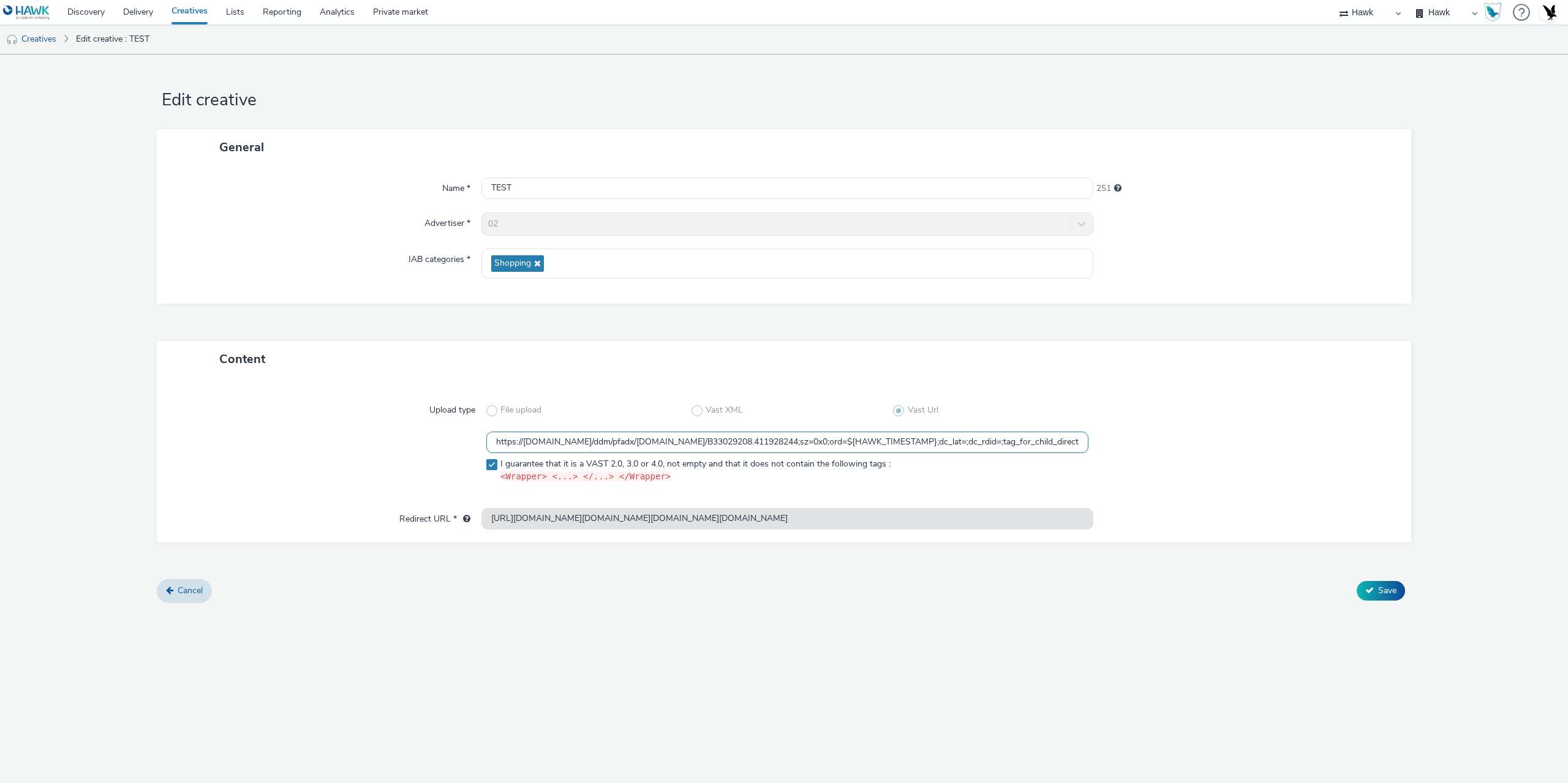
click at [600, 442] on input "https://ad.doubleclick.net/ddm/pfadx/N2253817.5049924AZERION.COM/B33029208.4119…" at bounding box center [787, 442] width 602 height 21
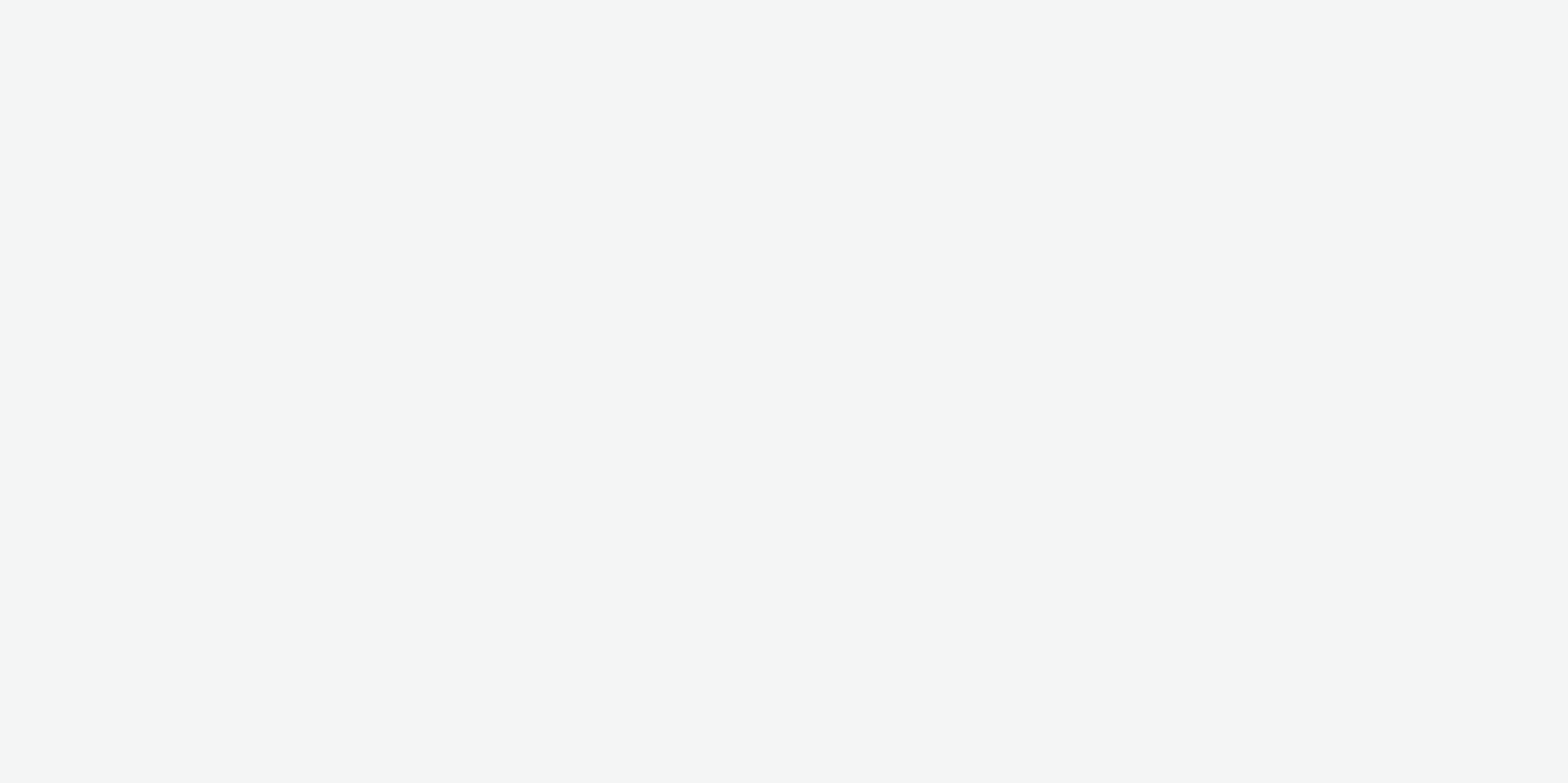
select select "11a7df10-284f-415c-b52a-427acf4c31ae"
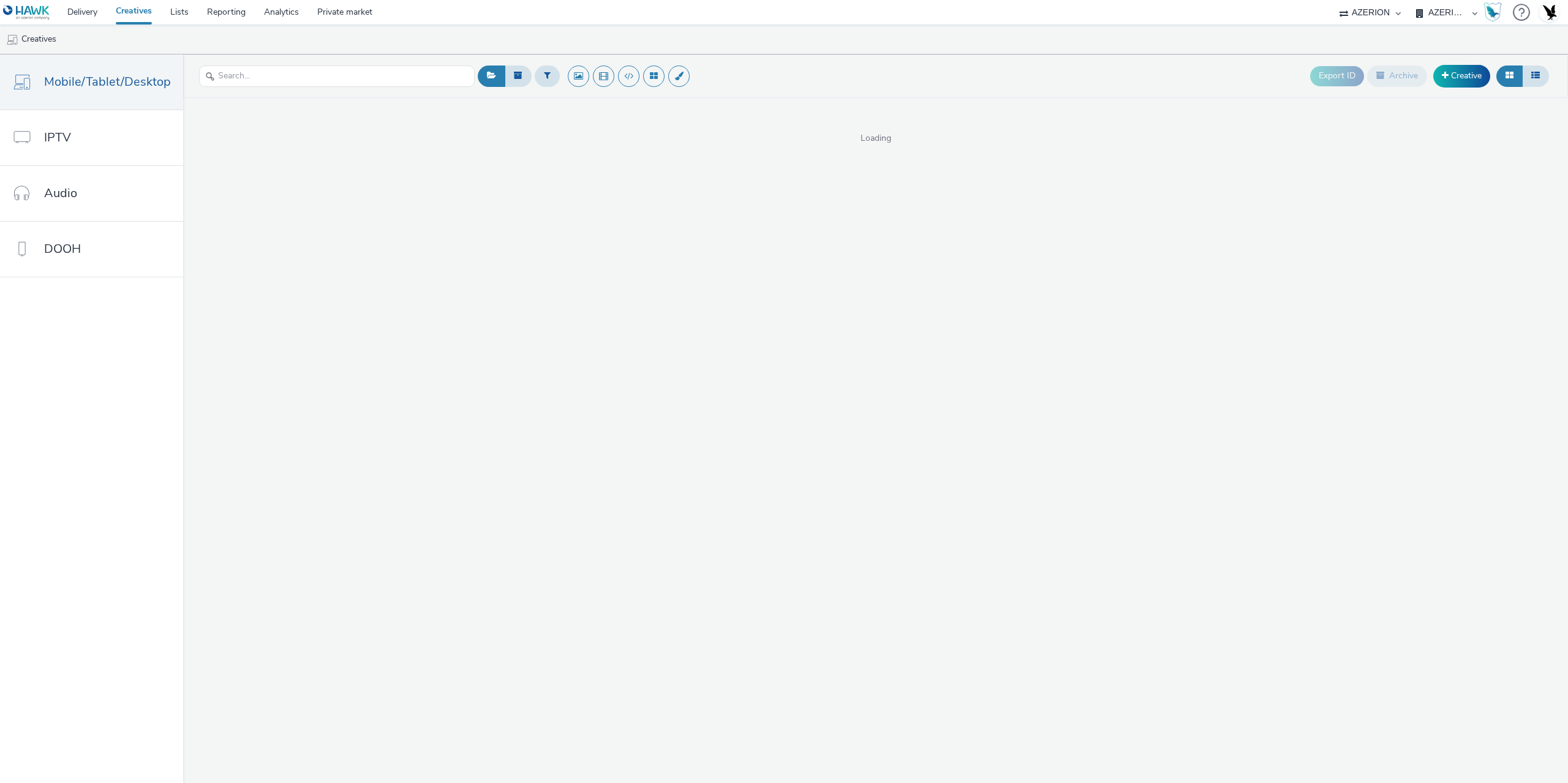
select select "ac009755-aa48-4799-8050-7a339a378eb8"
select select "21f3225b-8378-42e6-b7ec-88c9dda34879"
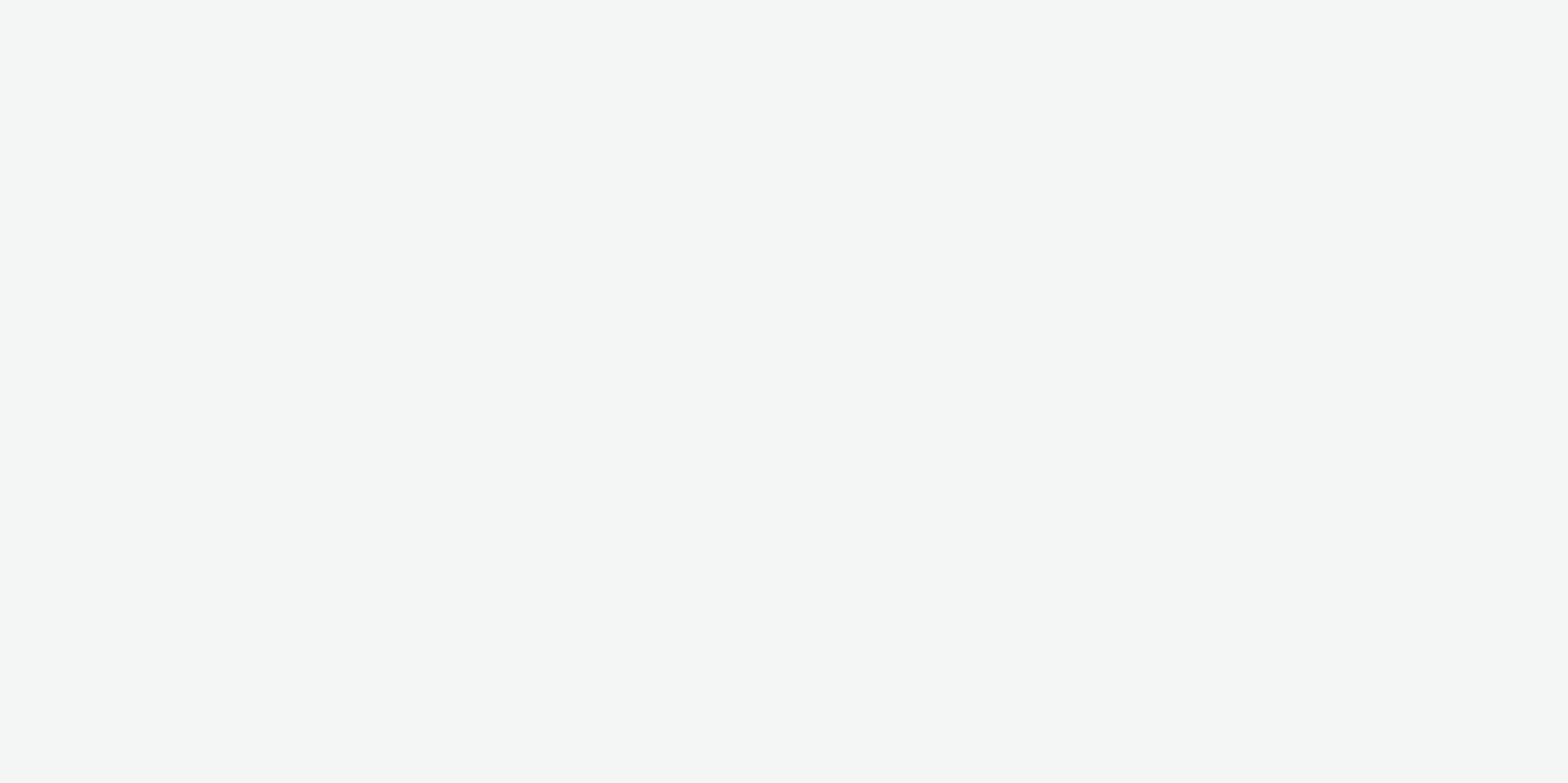
select select "ac009755-aa48-4799-8050-7a339a378eb8"
select select "21f3225b-8378-42e6-b7ec-88c9dda34879"
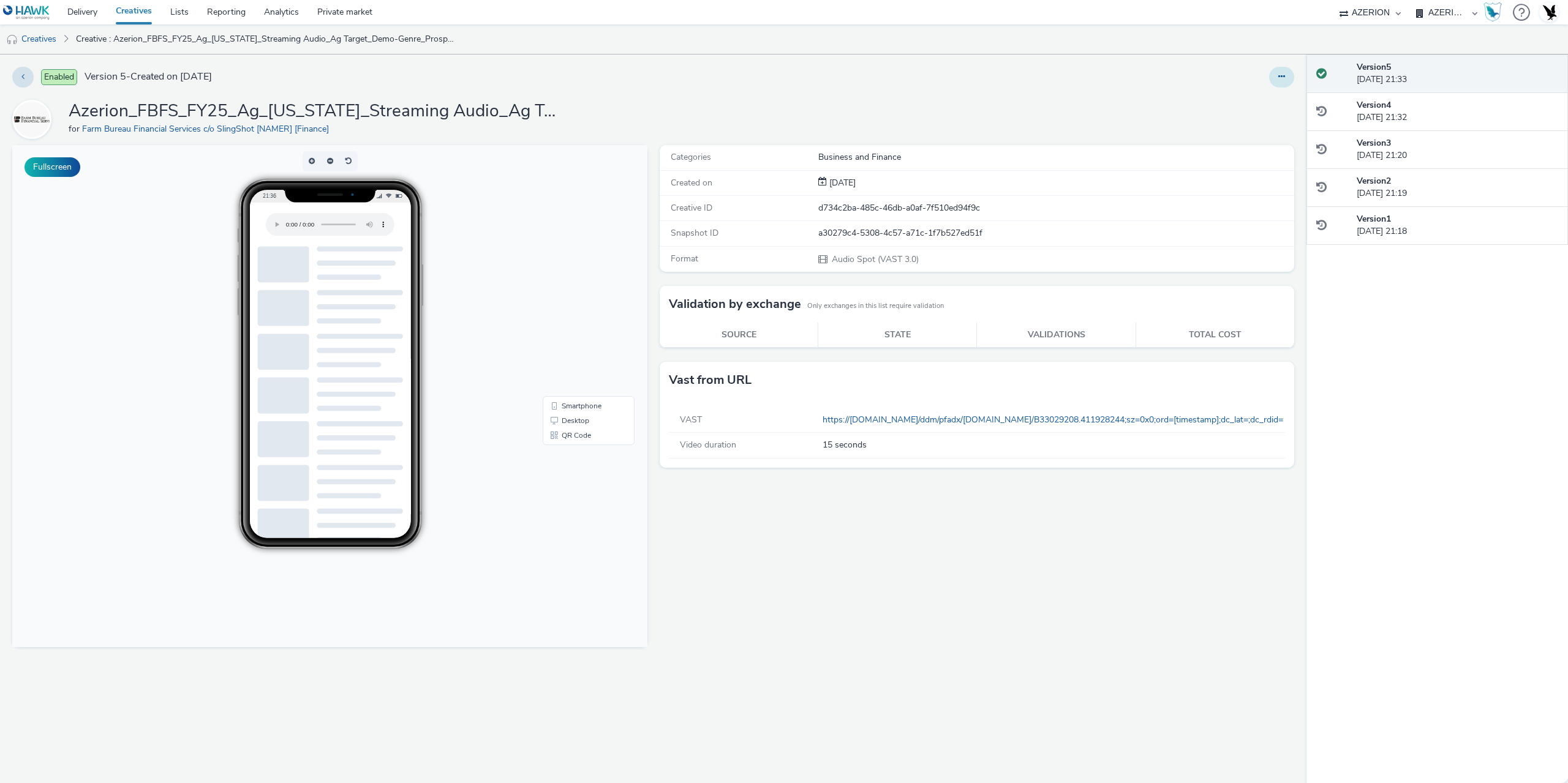
click at [1281, 70] on button at bounding box center [1281, 77] width 25 height 21
click at [1249, 101] on link "Edit" at bounding box center [1248, 101] width 92 height 25
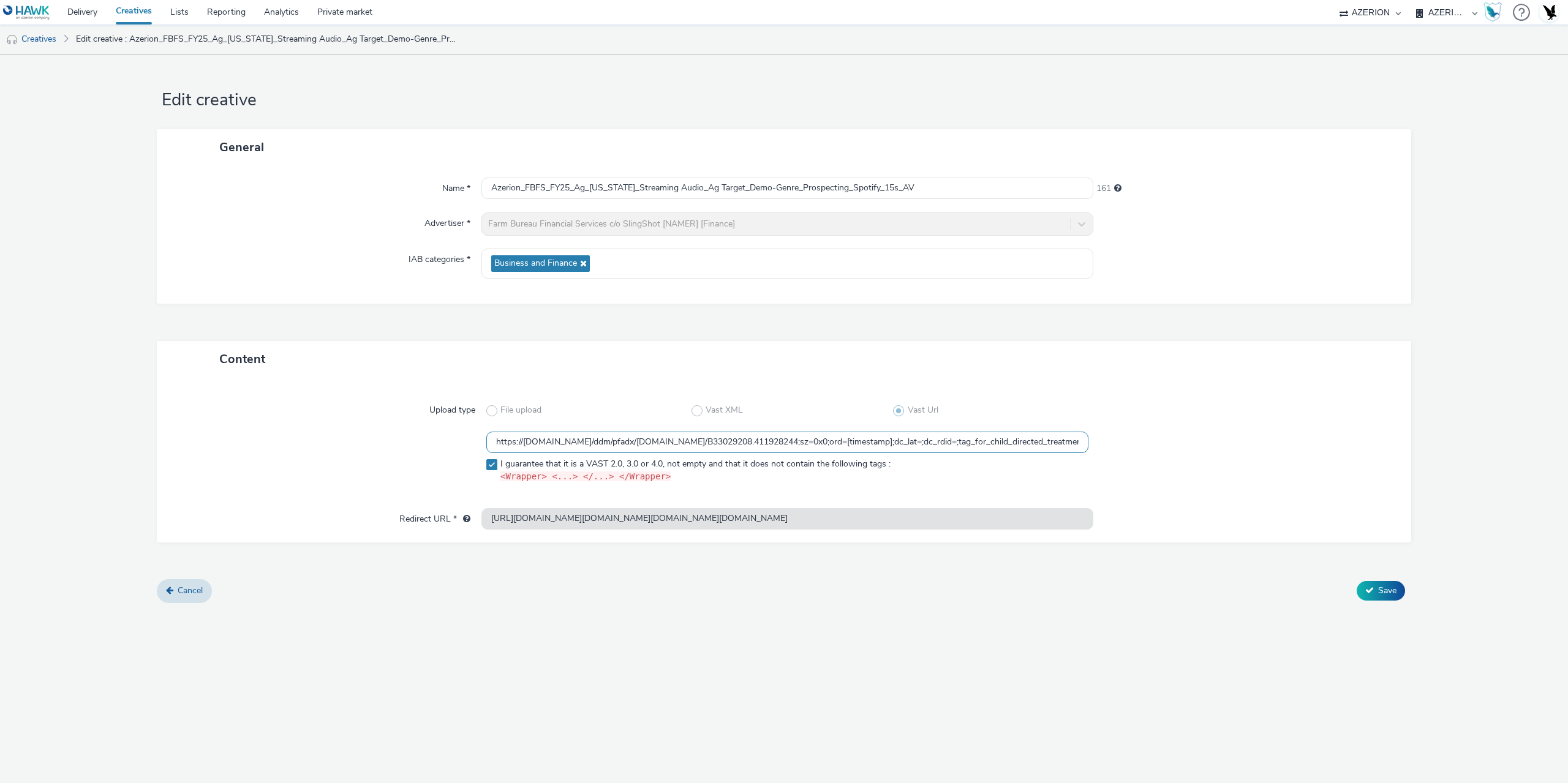
drag, startPoint x: 945, startPoint y: 440, endPoint x: 417, endPoint y: 465, distance: 528.6
click at [431, 474] on div "https://ad.doubleclick.net/ddm/pfadx/N2253817.5049924AZERION.COM/B33029208.4119…" at bounding box center [784, 460] width 1210 height 57
click at [404, 460] on div at bounding box center [332, 460] width 307 height 57
drag, startPoint x: 404, startPoint y: 460, endPoint x: 1183, endPoint y: 428, distance: 779.7
click at [1183, 428] on div "Upload type File upload Vast XML Vast Url https://ad.doubleclick.net/ddm/pfadx/…" at bounding box center [783, 448] width 1229 height 118
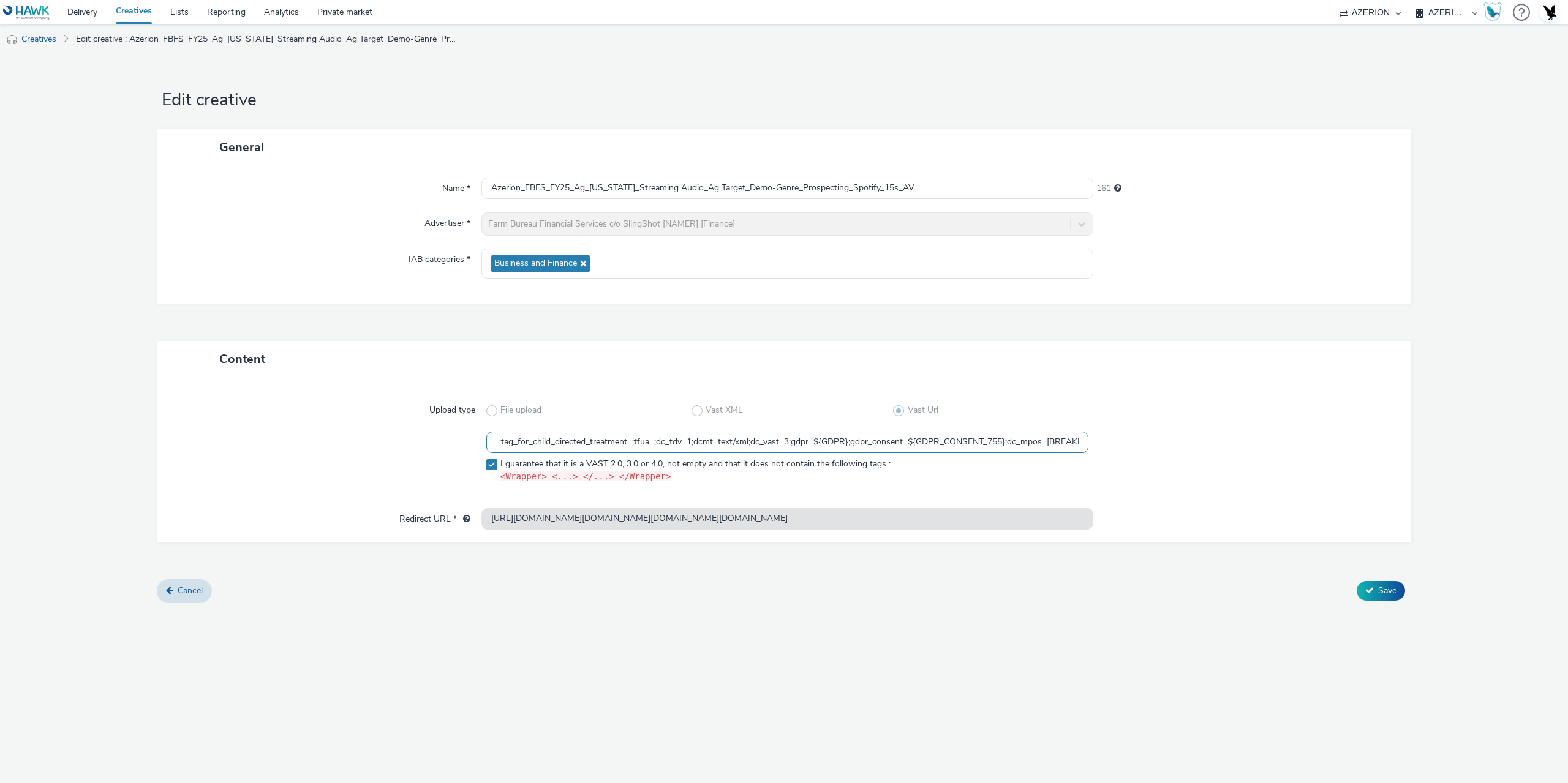
scroll to position [0, 597]
drag, startPoint x: 917, startPoint y: 449, endPoint x: 1116, endPoint y: 450, distance: 199.0
click at [1116, 450] on div "https://ad.doubleclick.net/ddm/pfadx/N2253817.5049924AZERION.COM/B33029208.4119…" at bounding box center [784, 460] width 1210 height 57
click at [1136, 443] on div at bounding box center [1239, 460] width 301 height 57
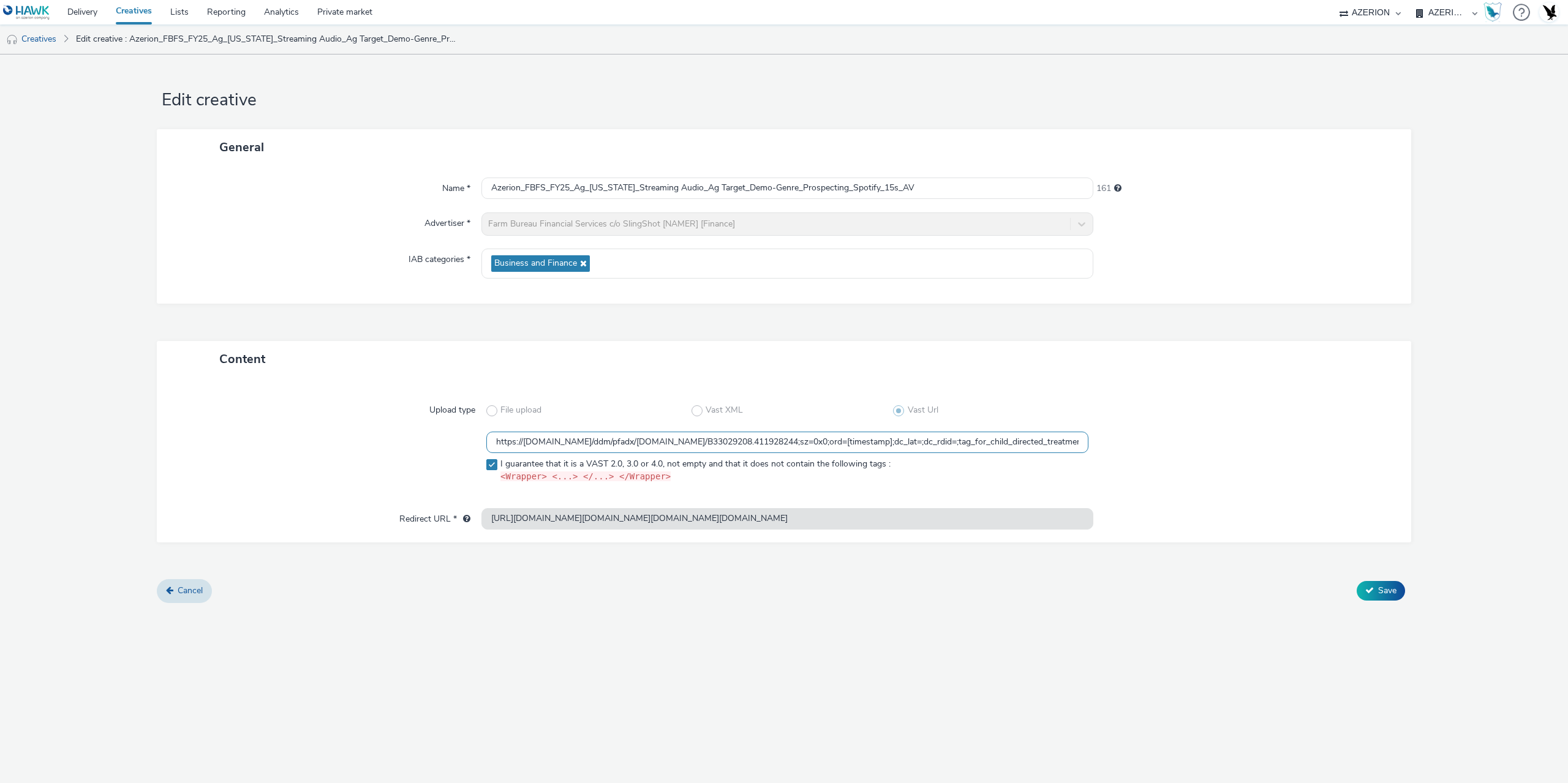
click at [1063, 440] on input "https://ad.doubleclick.net/ddm/pfadx/N2253817.5049924AZERION.COM/B33029208.4119…" at bounding box center [787, 442] width 602 height 21
drag, startPoint x: 901, startPoint y: 444, endPoint x: 1109, endPoint y: 443, distance: 208.0
click at [1109, 443] on div "https://ad.doubleclick.net/ddm/pfadx/N2253817.5049924AZERION.COM/B33029208.4119…" at bounding box center [784, 460] width 1210 height 57
click at [898, 444] on input "https://ad.doubleclick.net/ddm/pfadx/N2253817.5049924AZERION.COM/B33029208.4119…" at bounding box center [787, 442] width 602 height 21
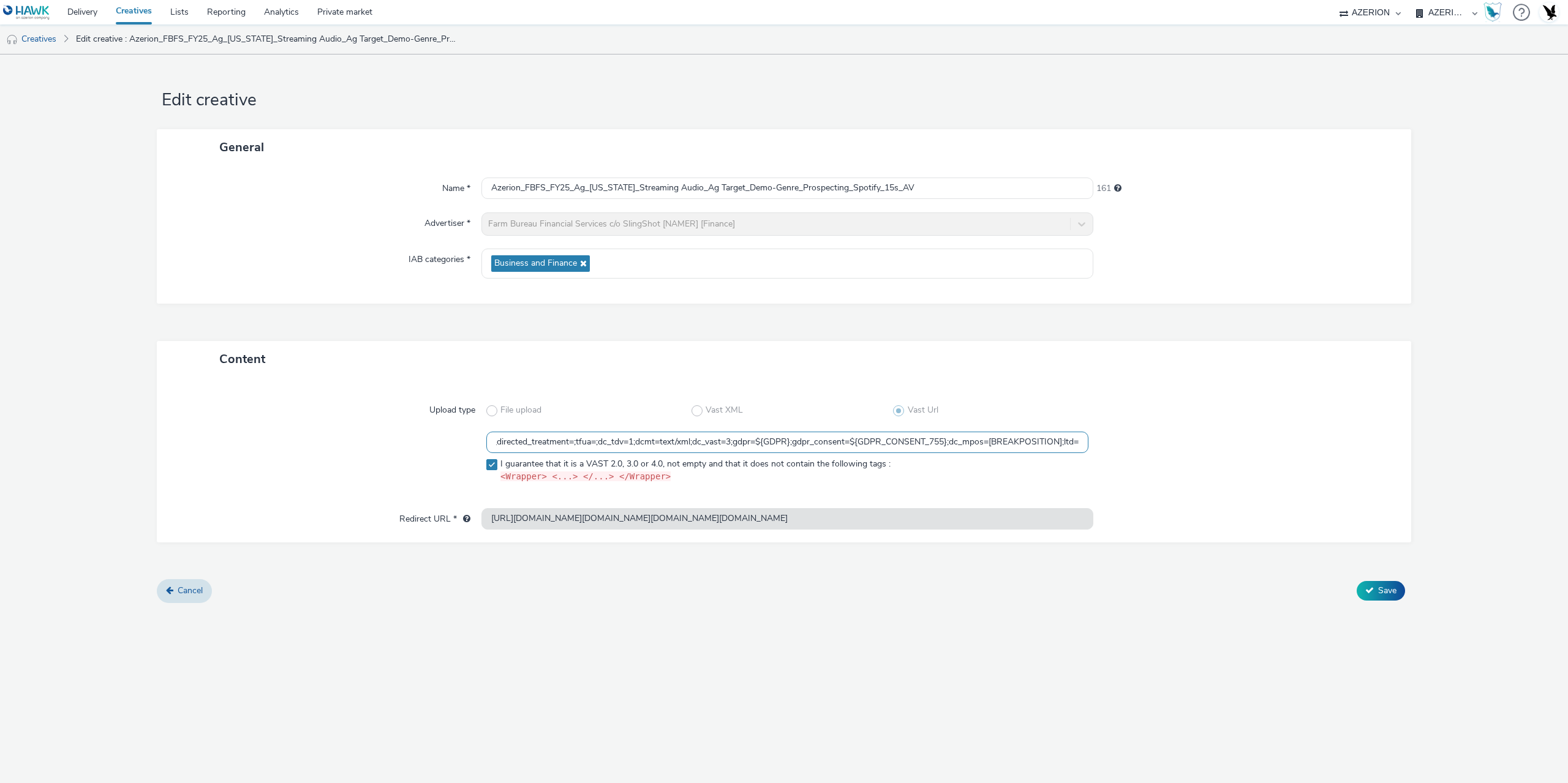
click at [871, 443] on input "https://ad.doubleclick.net/ddm/pfadx/N2253817.5049924AZERION.COM/B33029208.4119…" at bounding box center [787, 442] width 602 height 21
drag, startPoint x: 743, startPoint y: 441, endPoint x: 1030, endPoint y: 454, distance: 287.3
click at [1206, 434] on div "https://ad.doubleclick.net/ddm/pfadx/N2253817.5049924AZERION.COM/B33029208.4119…" at bounding box center [784, 460] width 1210 height 57
click at [671, 448] on input "https://ad.doubleclick.net/ddm/pfadx/N2253817.5049924AZERION.COM/B33029208.4119…" at bounding box center [787, 442] width 602 height 21
click at [717, 449] on input "https://ad.doubleclick.net/ddm/pfadx/N2253817.5049924AZERION.COM/B33029208.4119…" at bounding box center [787, 442] width 602 height 21
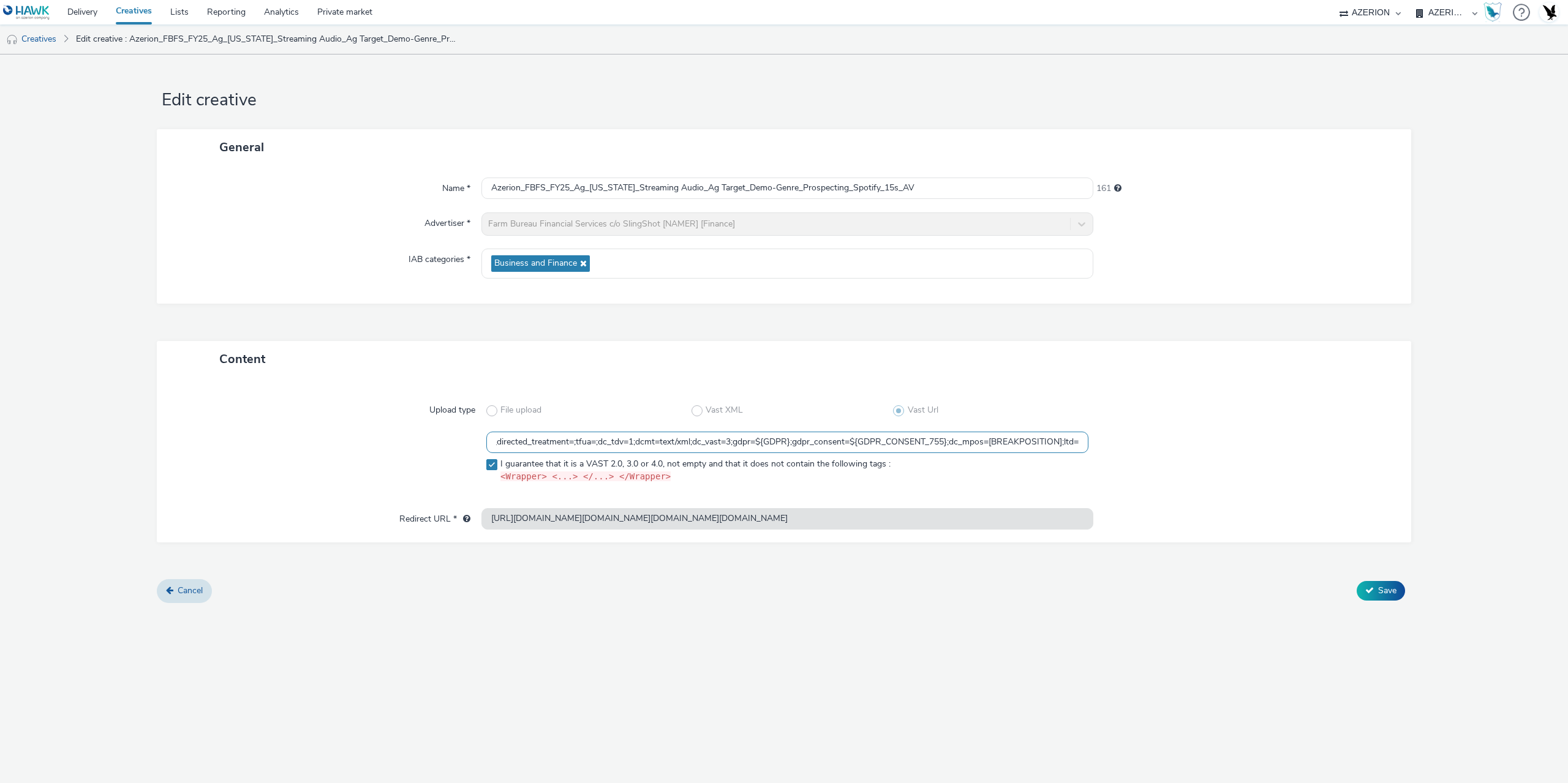
drag, startPoint x: 752, startPoint y: 447, endPoint x: 726, endPoint y: 449, distance: 26.1
click at [726, 449] on input "https://ad.doubleclick.net/ddm/pfadx/N2253817.5049924AZERION.COM/B33029208.4119…" at bounding box center [787, 442] width 602 height 21
click at [652, 441] on input "https://ad.doubleclick.net/ddm/pfadx/N2253817.5049924AZERION.COM/B33029208.4119…" at bounding box center [787, 442] width 602 height 21
drag, startPoint x: 561, startPoint y: 440, endPoint x: 744, endPoint y: 437, distance: 183.0
click at [744, 437] on input "https://ad.doubleclick.net/ddm/pfadx/N2253817.5049924AZERION.COM/B33029208.4119…" at bounding box center [787, 442] width 602 height 21
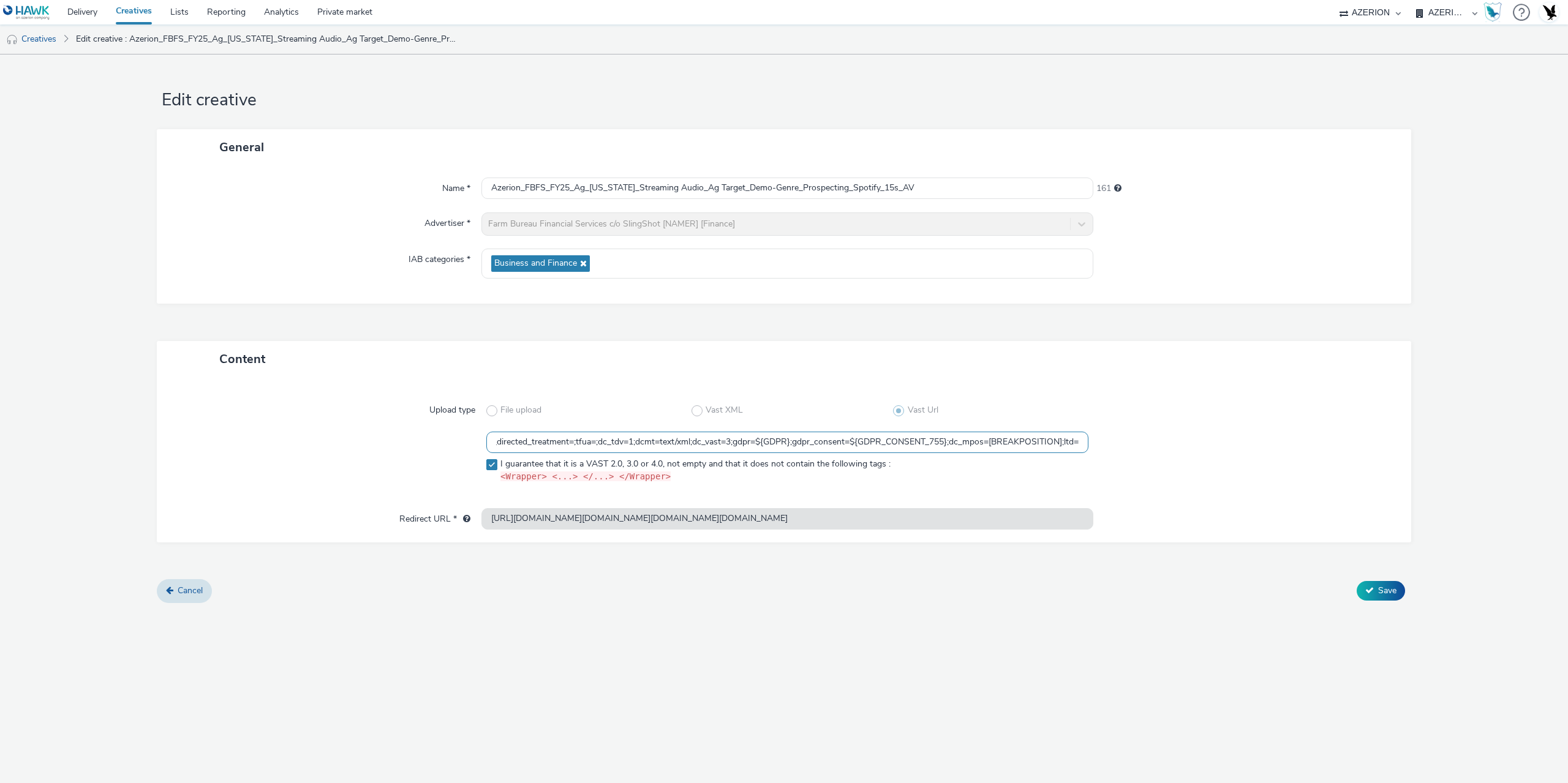
click at [872, 440] on input "https://ad.doubleclick.net/ddm/pfadx/N2253817.5049924AZERION.COM/B33029208.4119…" at bounding box center [787, 442] width 602 height 21
drag, startPoint x: 700, startPoint y: 440, endPoint x: 842, endPoint y: 452, distance: 142.5
click at [842, 452] on input "https://ad.doubleclick.net/ddm/pfadx/N2253817.5049924AZERION.COM/B33029208.4119…" at bounding box center [787, 442] width 602 height 21
click at [961, 443] on input "https://ad.doubleclick.net/ddm/pfadx/N2253817.5049924AZERION.COM/B33029208.4119…" at bounding box center [787, 442] width 602 height 21
drag, startPoint x: 943, startPoint y: 457, endPoint x: 958, endPoint y: 457, distance: 15.0
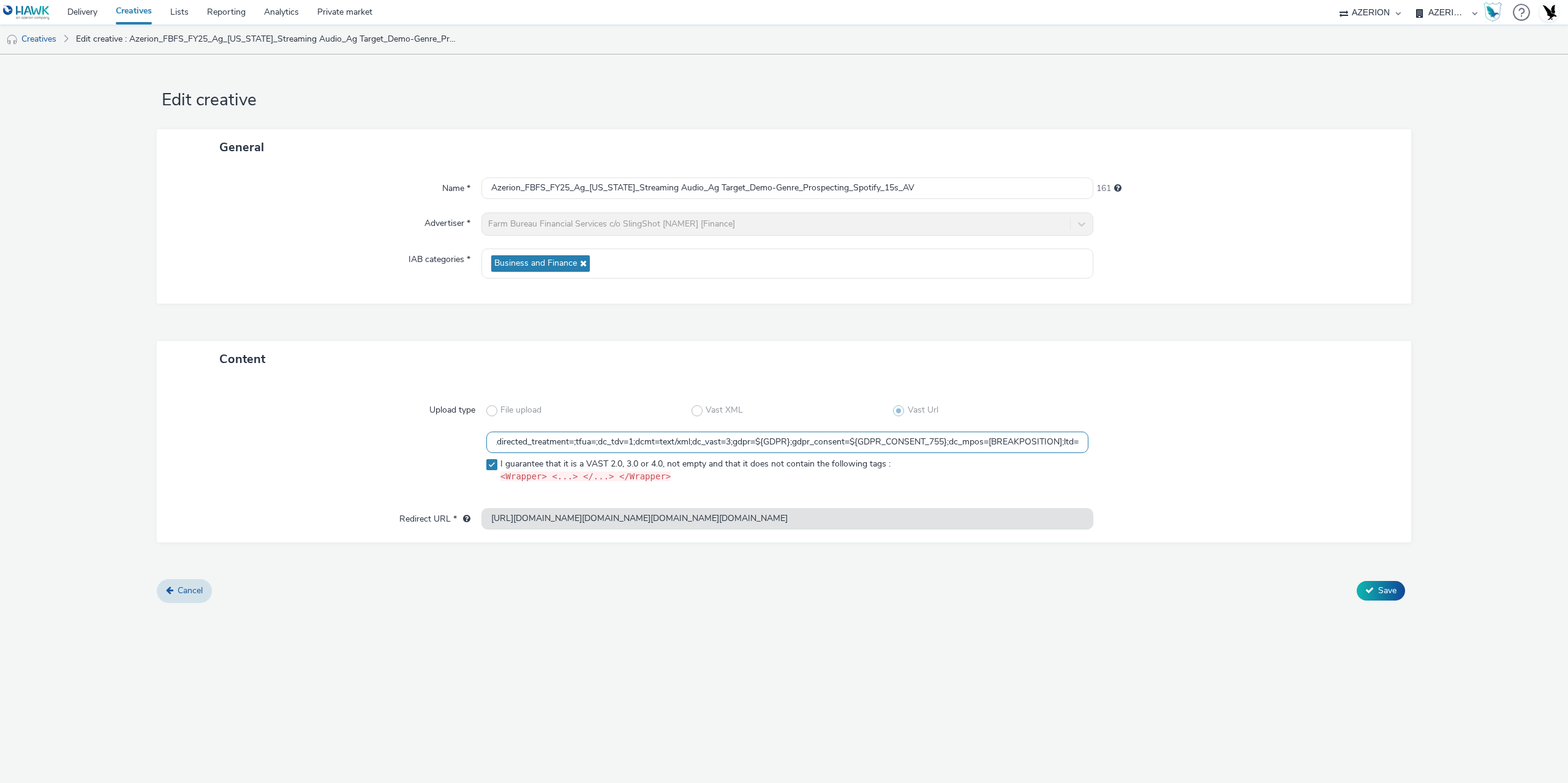
click at [954, 457] on div "https://ad.doubleclick.net/ddm/pfadx/N2253817.5049924AZERION.COM/B33029208.4119…" at bounding box center [787, 458] width 602 height 52
drag, startPoint x: 1052, startPoint y: 439, endPoint x: 1065, endPoint y: 443, distance: 13.6
click at [1056, 440] on input "https://ad.doubleclick.net/ddm/pfadx/N2253817.5049924AZERION.COM/B33029208.4119…" at bounding box center [787, 442] width 602 height 21
click at [661, 441] on input "https://ad.doubleclick.net/ddm/pfadx/N2253817.5049924AZERION.COM/B33029208.4119…" at bounding box center [787, 442] width 602 height 21
drag, startPoint x: 660, startPoint y: 452, endPoint x: 1020, endPoint y: 449, distance: 360.0
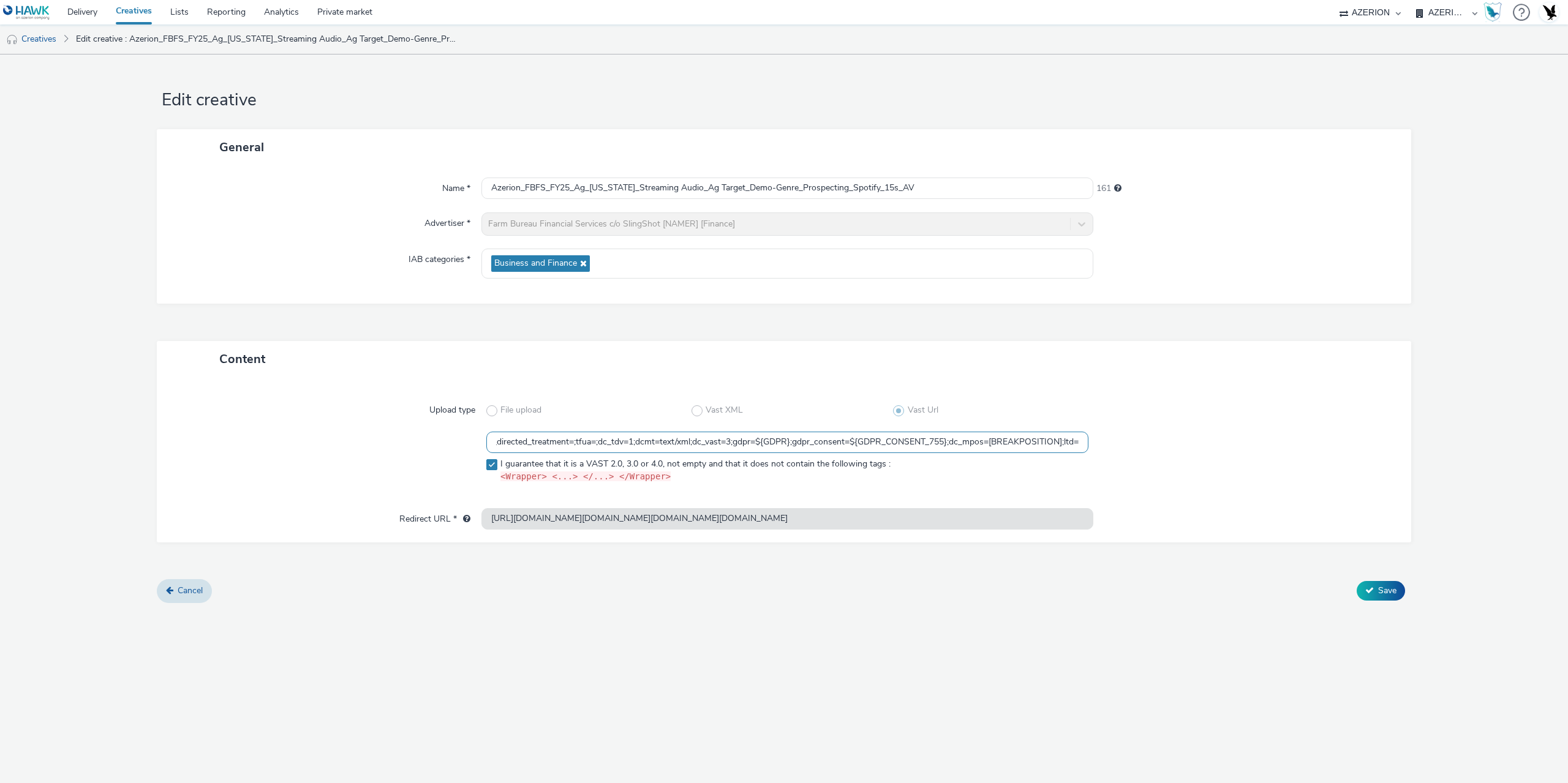
click at [1216, 435] on div "https://ad.doubleclick.net/ddm/pfadx/N2253817.5049924AZERION.COM/B33029208.4119…" at bounding box center [784, 460] width 1210 height 57
click at [1010, 449] on input "https://ad.doubleclick.net/ddm/pfadx/N2253817.5049924AZERION.COM/B33029208.4119…" at bounding box center [787, 442] width 602 height 21
drag, startPoint x: 829, startPoint y: 443, endPoint x: 1110, endPoint y: 434, distance: 281.1
click at [1110, 434] on div "https://ad.doubleclick.net/ddm/pfadx/N2253817.5049924AZERION.COM/B33029208.4119…" at bounding box center [784, 460] width 1210 height 57
click at [716, 444] on input "https://ad.doubleclick.net/ddm/pfadx/N2253817.5049924AZERION.COM/B33029208.4119…" at bounding box center [787, 442] width 602 height 21
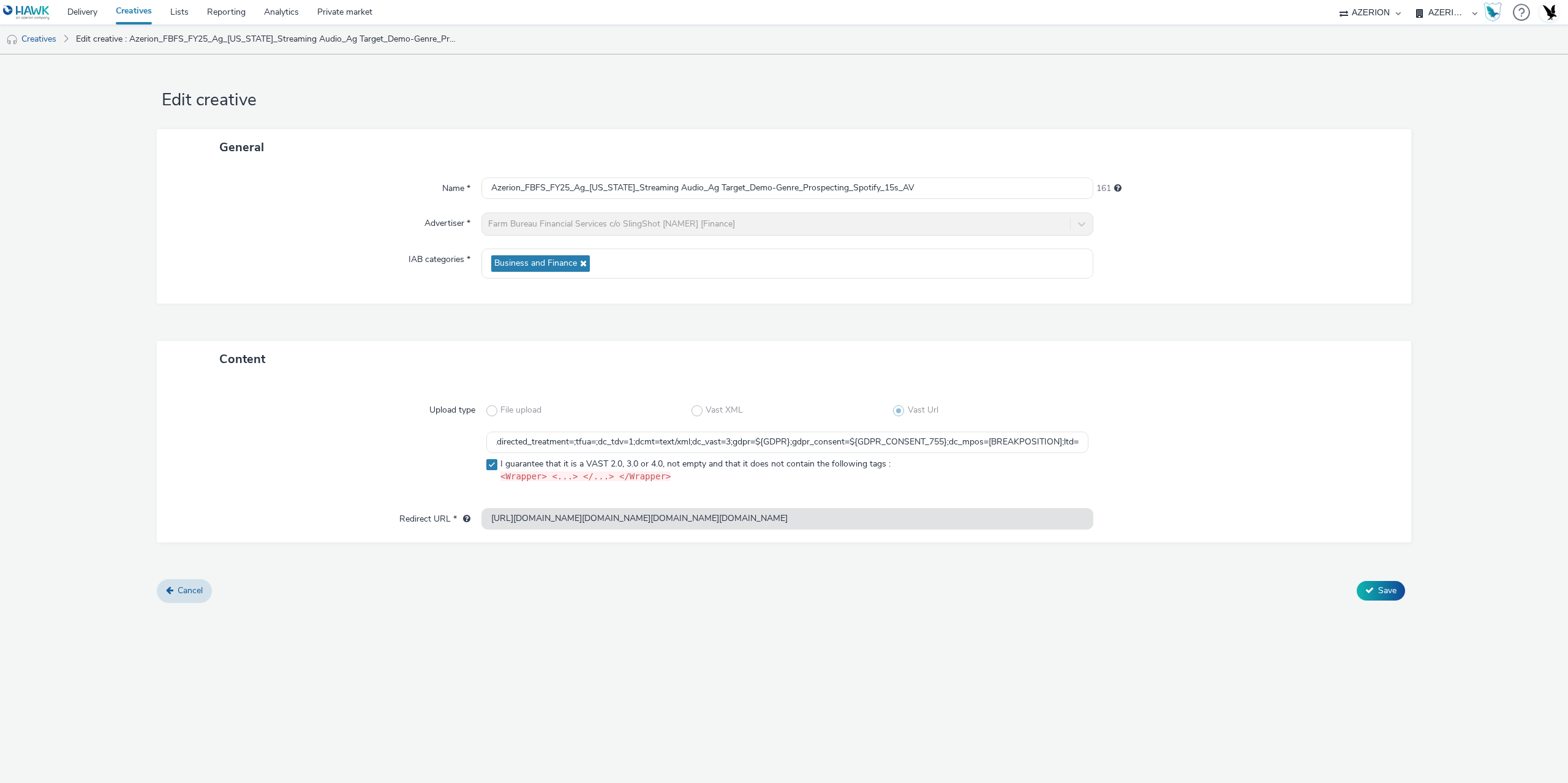
scroll to position [0, 0]
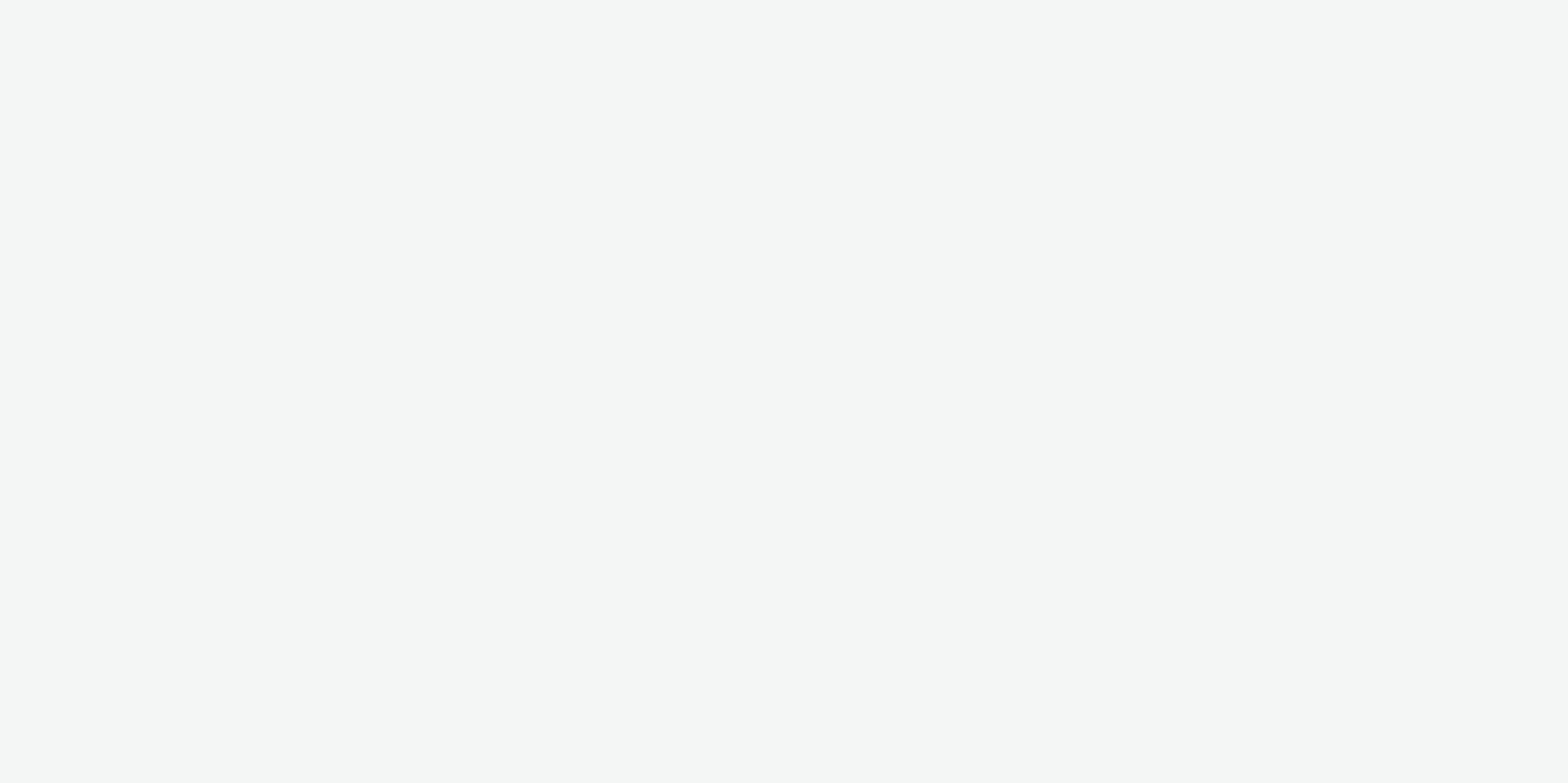
select select "ac009755-aa48-4799-8050-7a339a378eb8"
select select "21f3225b-8378-42e6-b7ec-88c9dda34879"
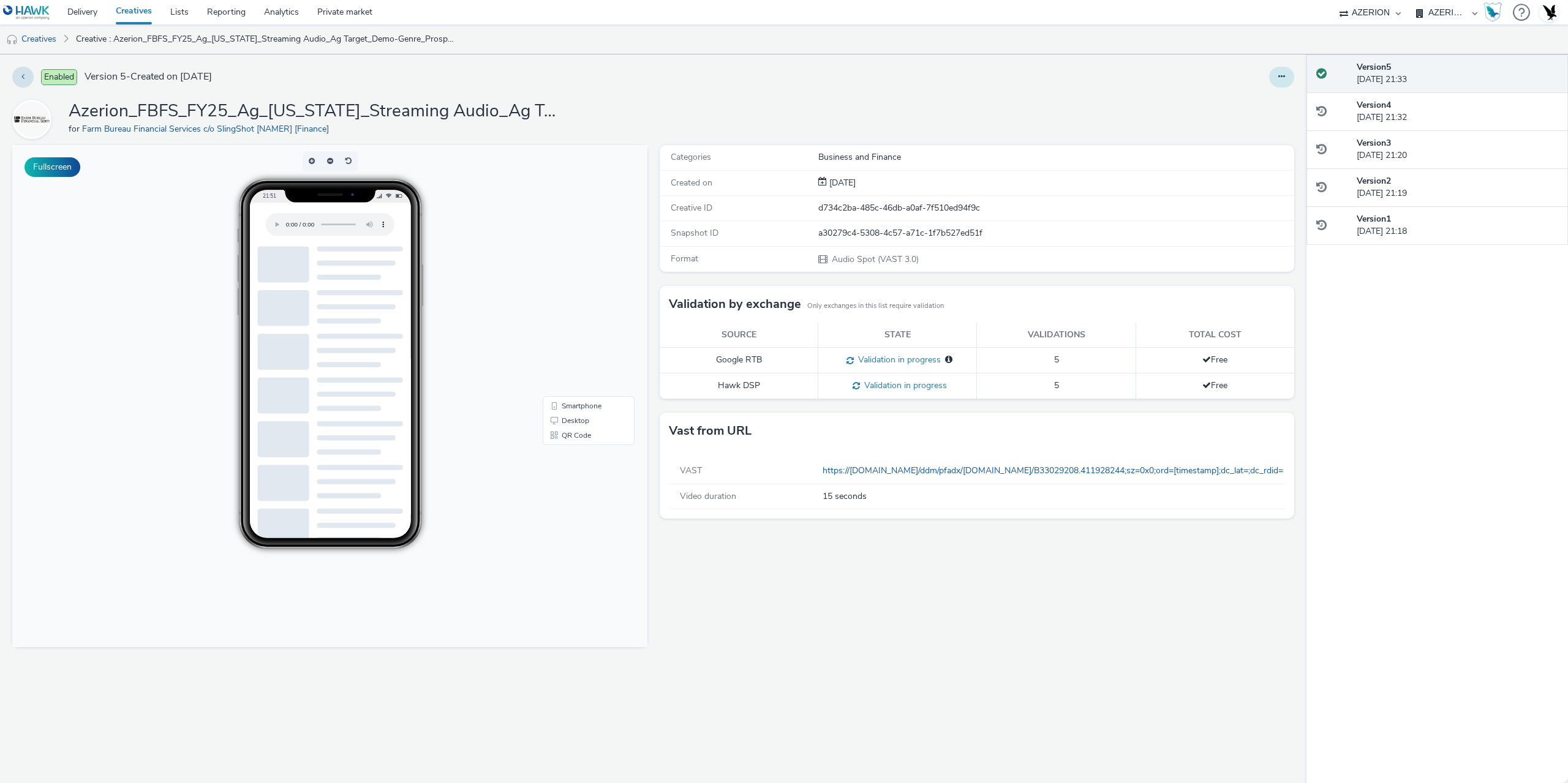
click at [1273, 80] on button at bounding box center [1281, 77] width 25 height 21
click at [1229, 110] on link "Edit" at bounding box center [1248, 101] width 92 height 25
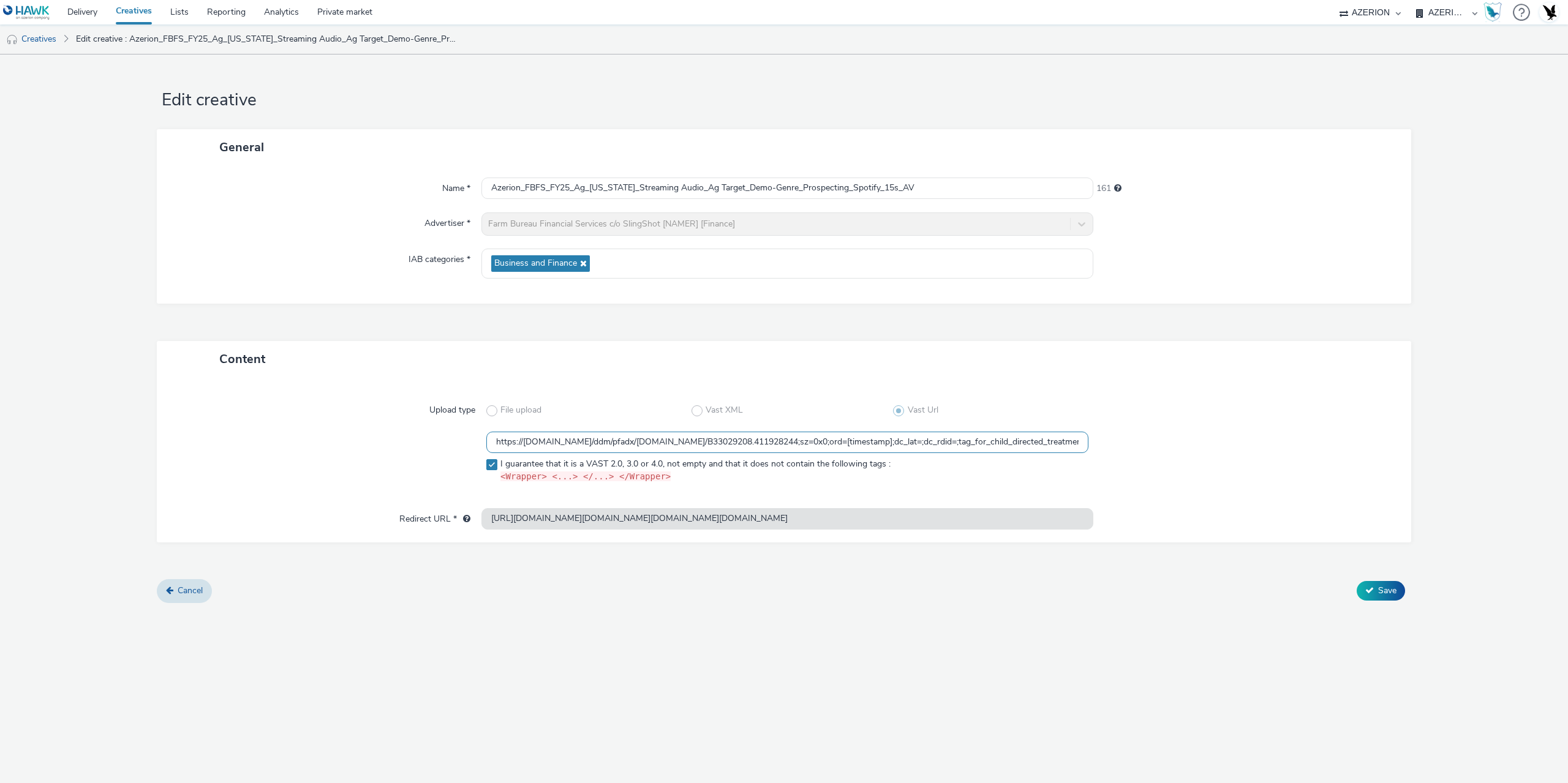
drag, startPoint x: 931, startPoint y: 434, endPoint x: 945, endPoint y: 438, distance: 14.6
click at [931, 434] on input "https://ad.doubleclick.net/ddm/pfadx/N2253817.5049924AZERION.COM/B33029208.4119…" at bounding box center [787, 442] width 602 height 21
drag, startPoint x: 969, startPoint y: 444, endPoint x: 923, endPoint y: 448, distance: 46.2
click at [923, 448] on input "https://ad.doubleclick.net/ddm/pfadx/N2253817.5049924AZERION.COM/B33029208.4119…" at bounding box center [787, 442] width 602 height 21
click at [964, 441] on input "https://ad.doubleclick.net/ddm/pfadx/N2253817.5049924AZERION.COM/B33029208.4119…" at bounding box center [787, 442] width 602 height 21
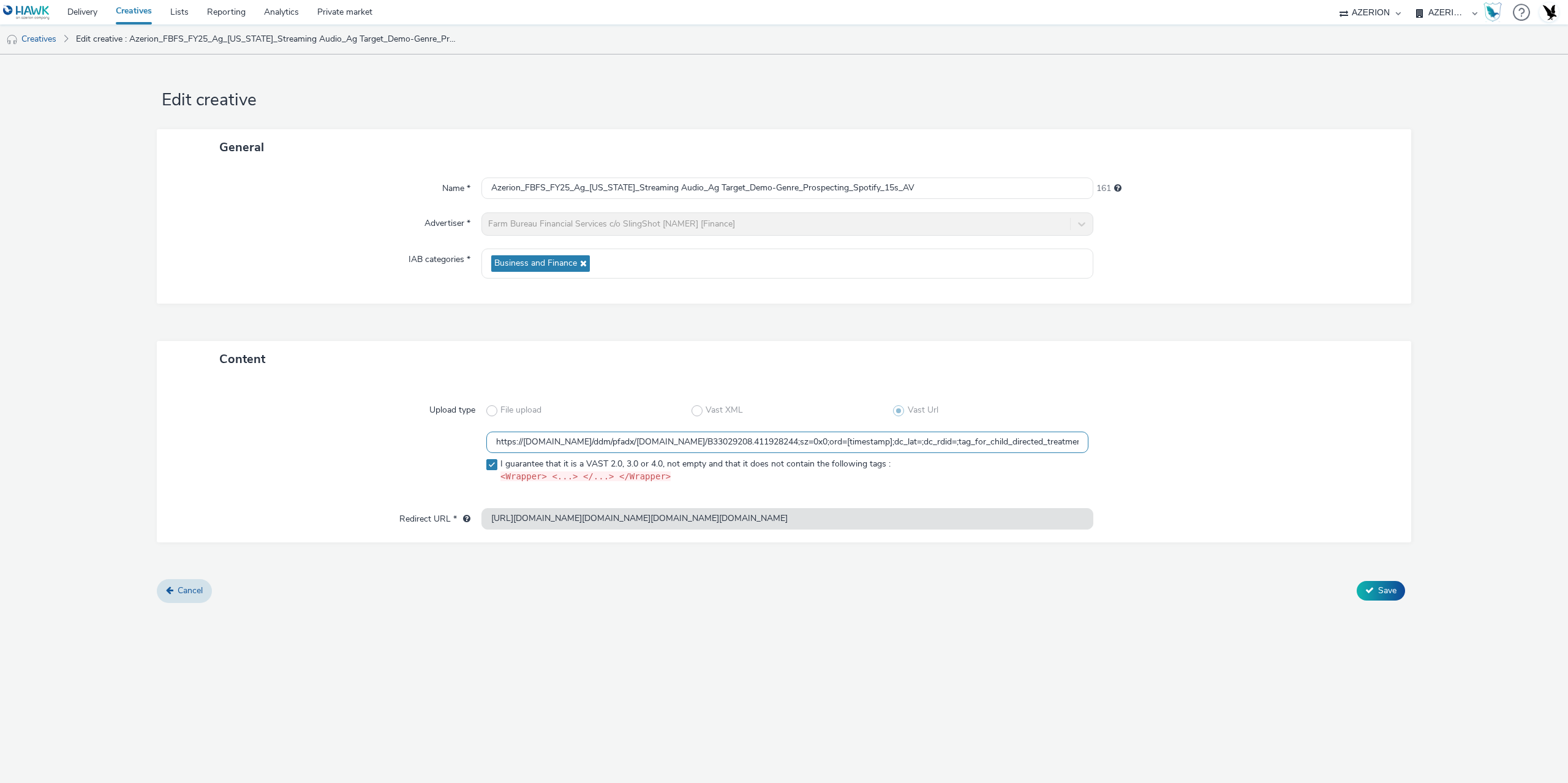
drag, startPoint x: 968, startPoint y: 443, endPoint x: 924, endPoint y: 444, distance: 44.0
click at [924, 444] on input "https://ad.doubleclick.net/ddm/pfadx/N2253817.5049924AZERION.COM/B33029208.4119…" at bounding box center [787, 442] width 602 height 21
paste input "${HAWK_TIMESTAMP}"
drag, startPoint x: 1057, startPoint y: 446, endPoint x: 1163, endPoint y: 437, distance: 106.4
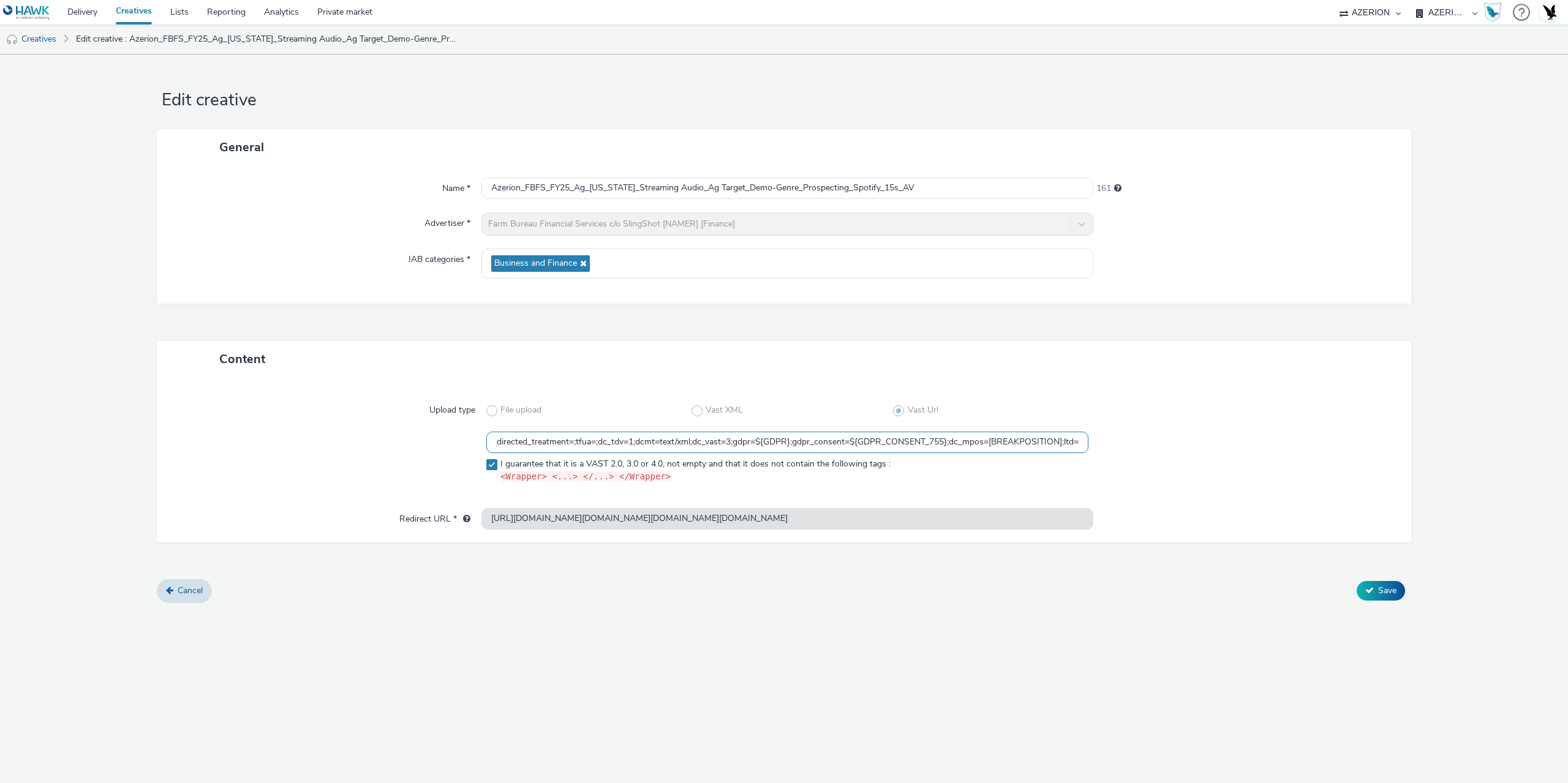
click at [1163, 437] on div "https://ad.doubleclick.net/ddm/pfadx/N2253817.5049924AZERION.COM/B33029208.4119…" at bounding box center [784, 460] width 1210 height 57
click at [1044, 441] on input "https://ad.doubleclick.net/ddm/pfadx/N2253817.5049924AZERION.COM/B33029208.4119…" at bounding box center [787, 442] width 602 height 21
click at [1060, 440] on input "https://ad.doubleclick.net/ddm/pfadx/N2253817.5049924AZERION.COM/B33029208.4119…" at bounding box center [787, 442] width 602 height 21
drag, startPoint x: 936, startPoint y: 437, endPoint x: 1179, endPoint y: 462, distance: 244.3
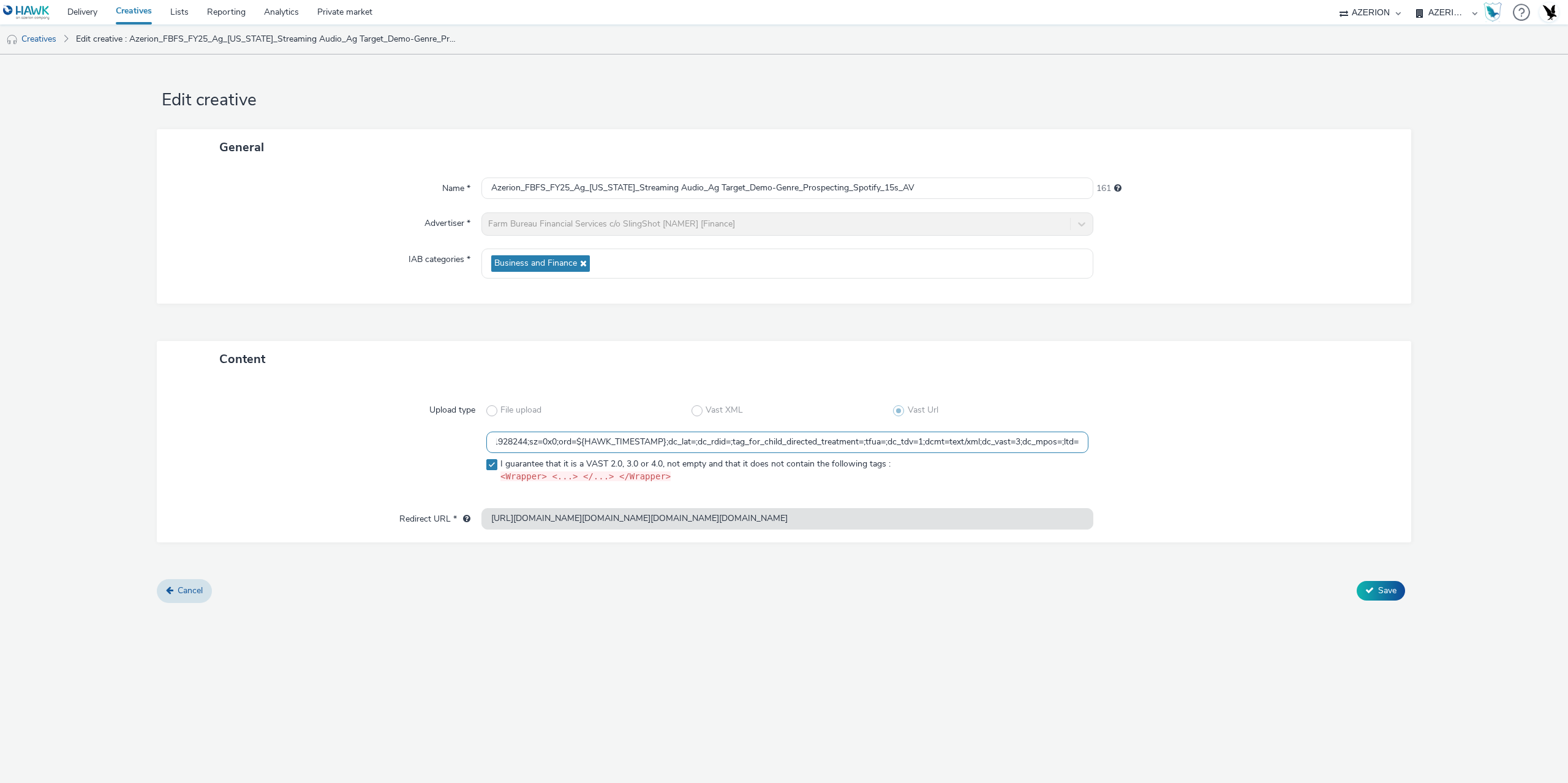
click at [1179, 462] on div "https://ad.doubleclick.net/ddm/pfadx/N2253817.5049924AZERION.COM/B33029208.4119…" at bounding box center [784, 460] width 1210 height 57
type input "https://ad.doubleclick.net/ddm/pfadx/N2253817.5049924AZERION.COM/B33029208.4119…"
click at [1193, 412] on div at bounding box center [1239, 410] width 301 height 22
click at [1390, 596] on button "Save" at bounding box center [1380, 591] width 48 height 20
